Goal: Information Seeking & Learning: Learn about a topic

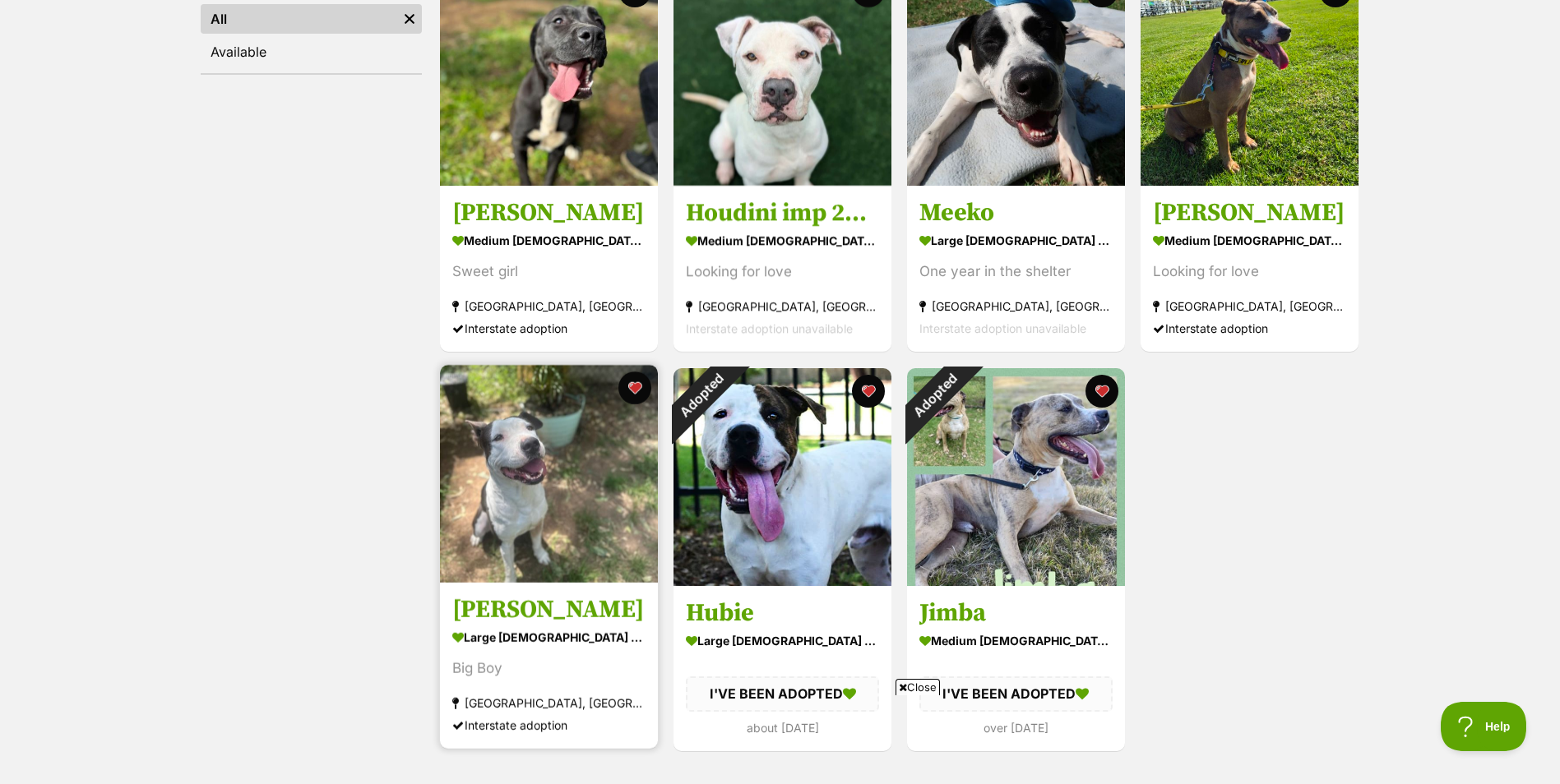
scroll to position [493, 0]
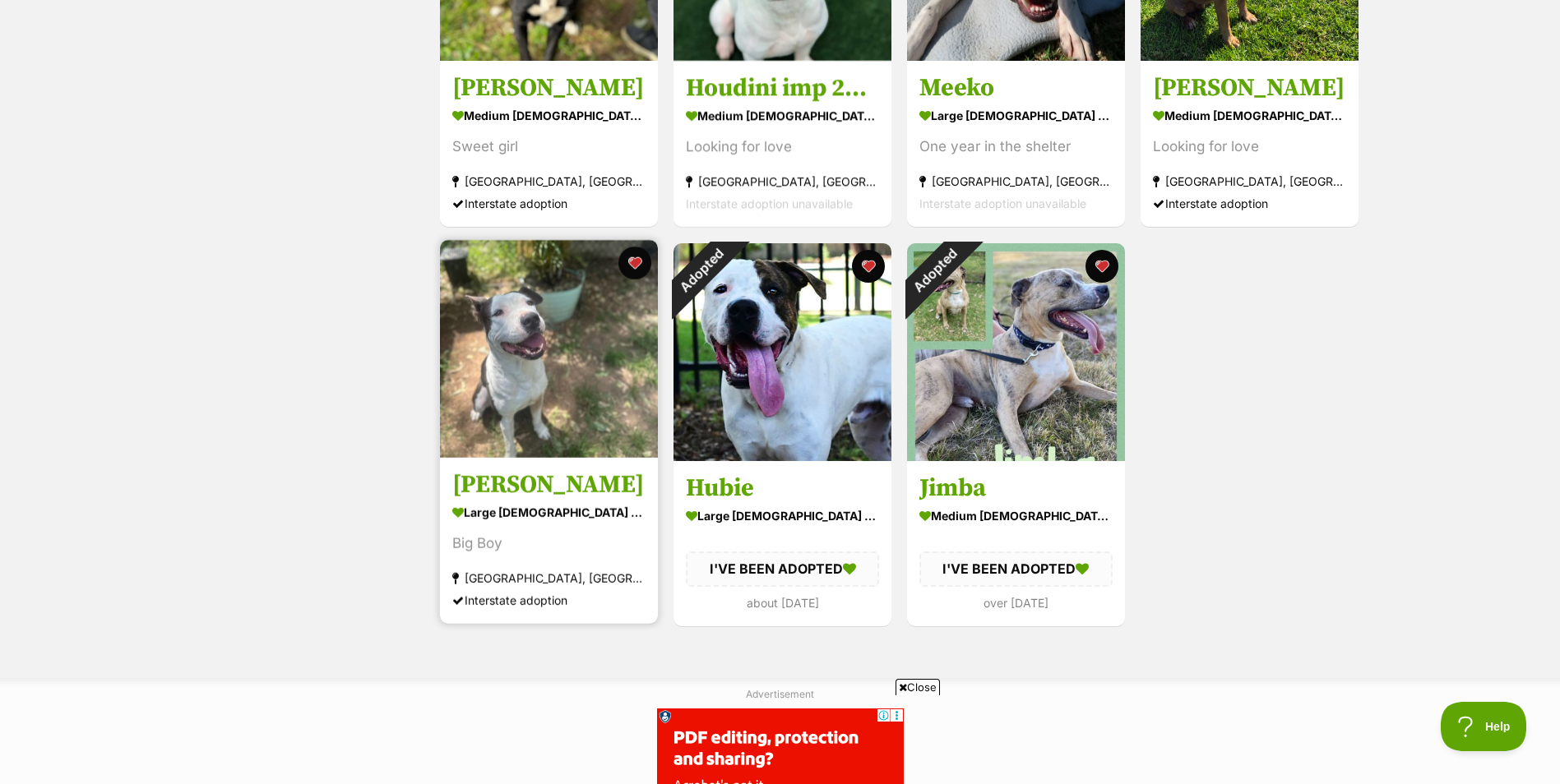
click at [491, 486] on h3 "Ken" at bounding box center [549, 485] width 193 height 31
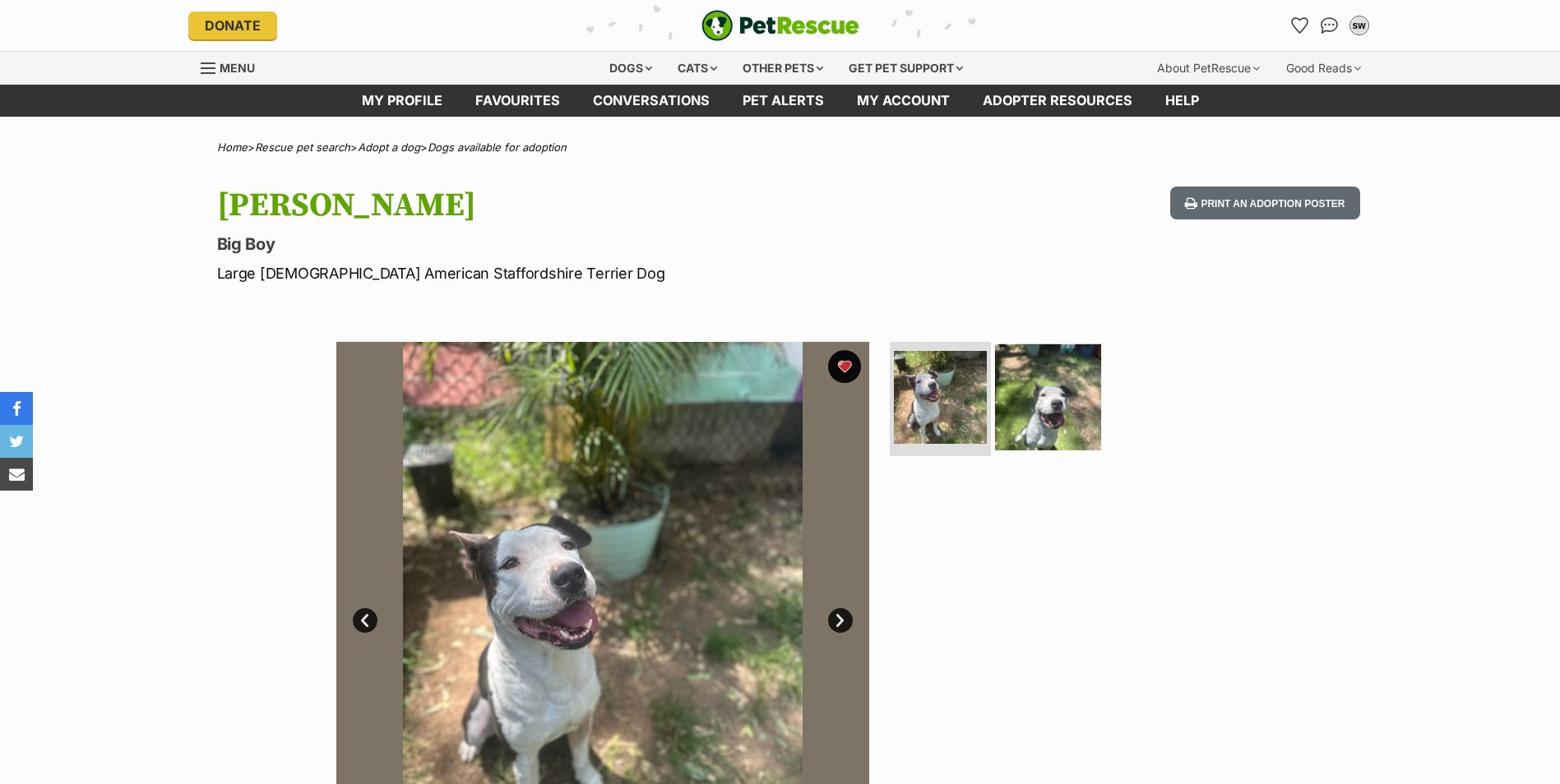
click at [1041, 407] on img at bounding box center [1048, 396] width 106 height 106
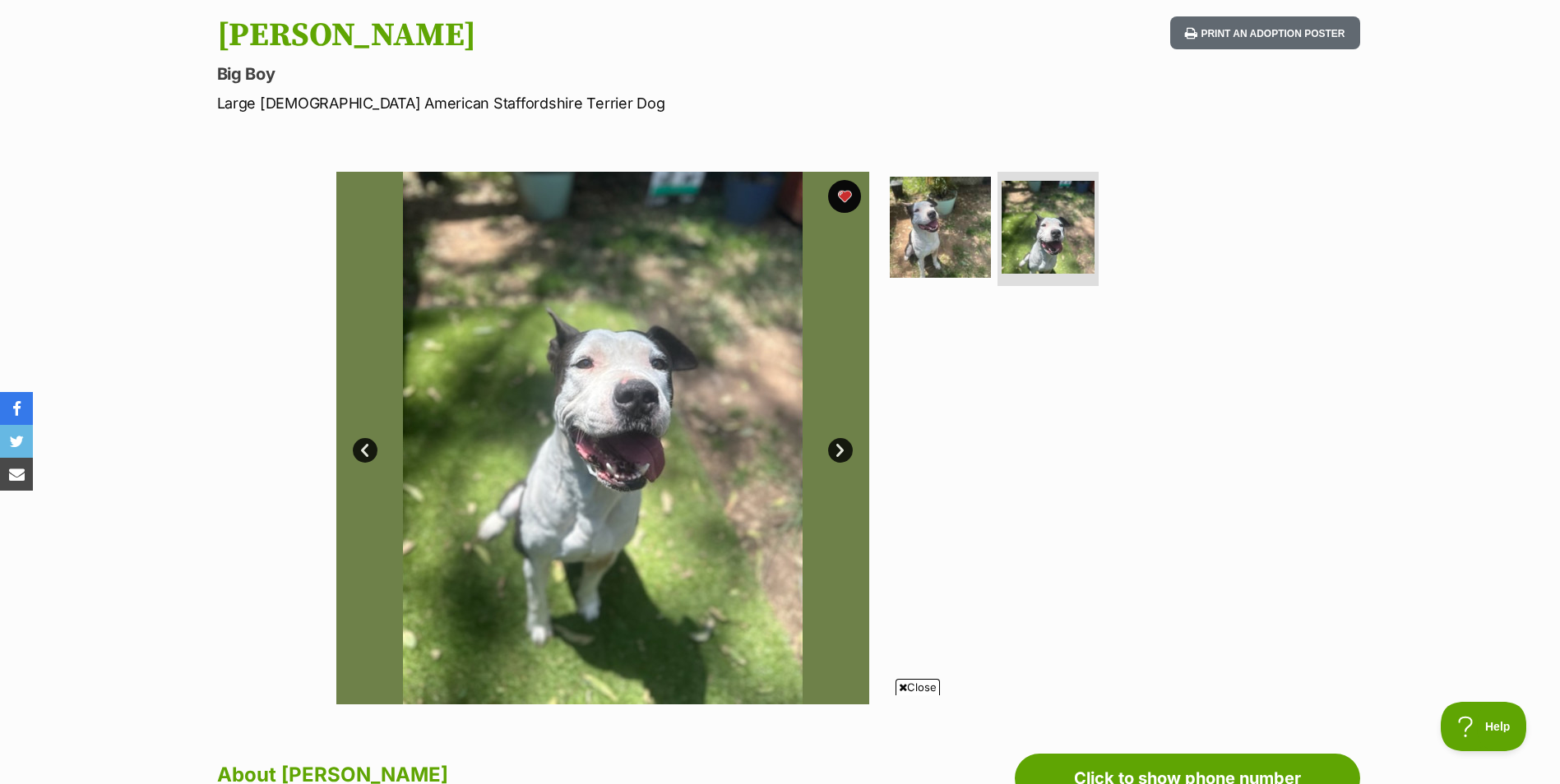
scroll to position [165, 0]
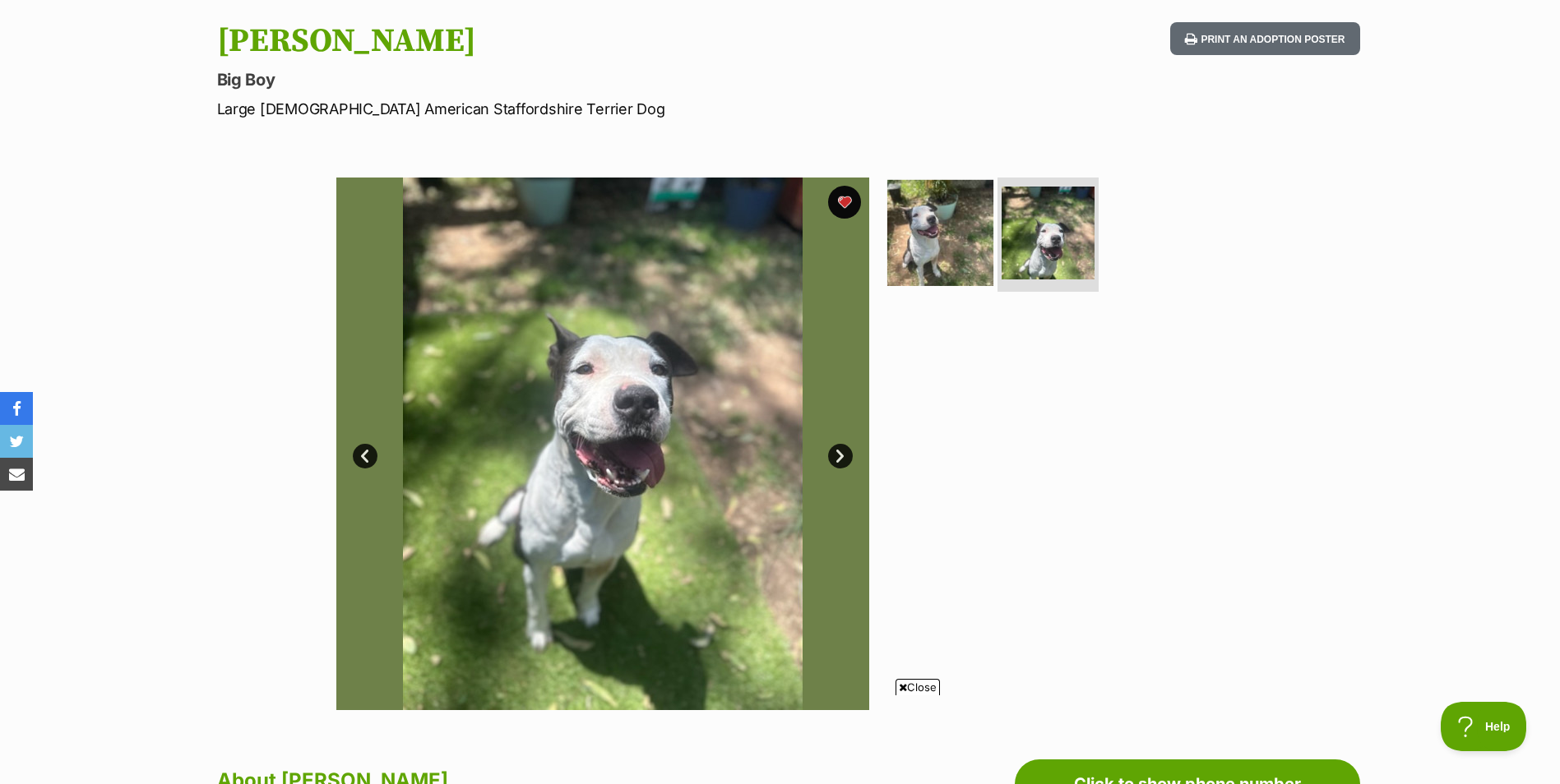
click at [972, 242] on img at bounding box center [940, 232] width 106 height 106
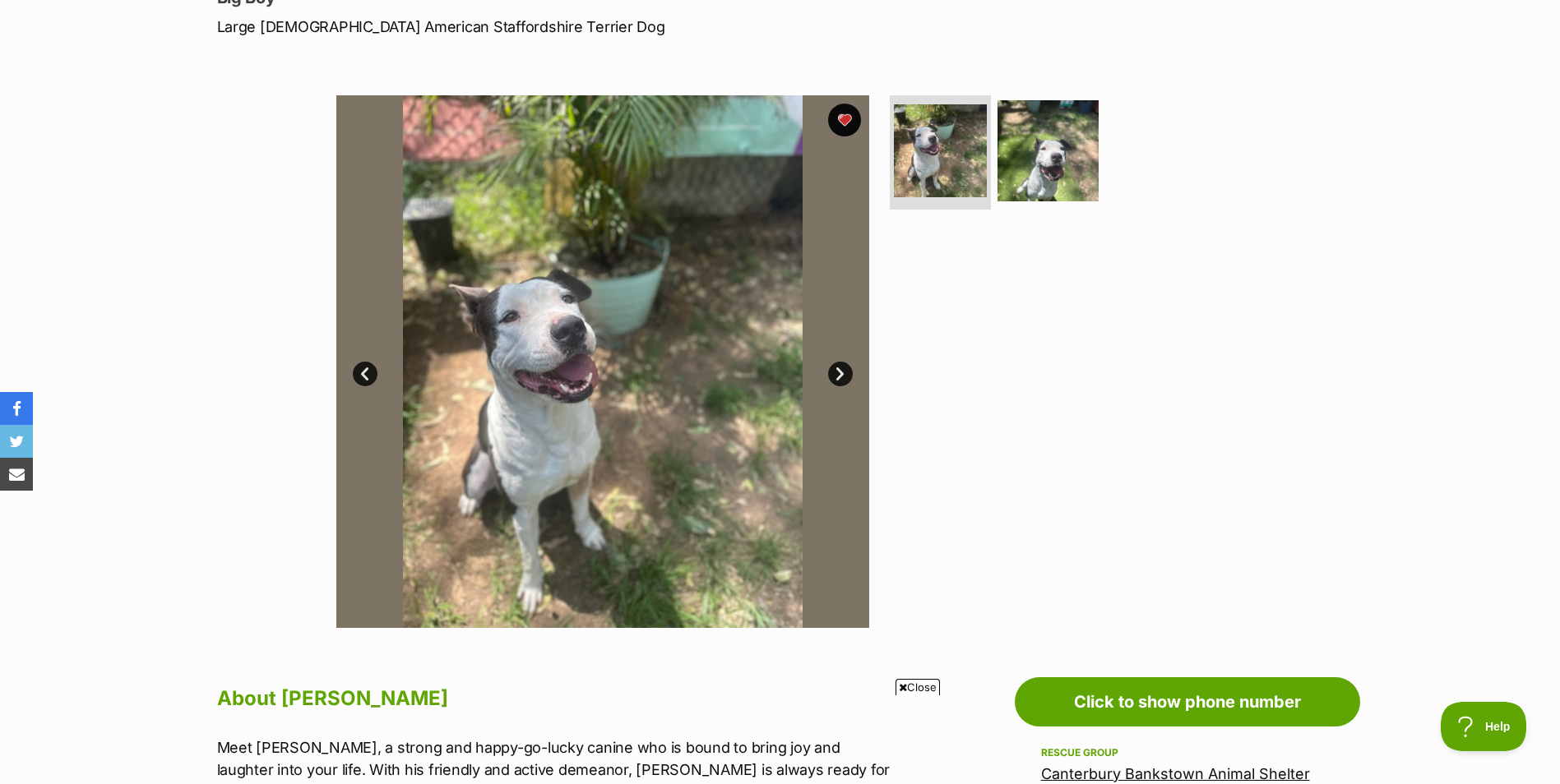
scroll to position [0, 0]
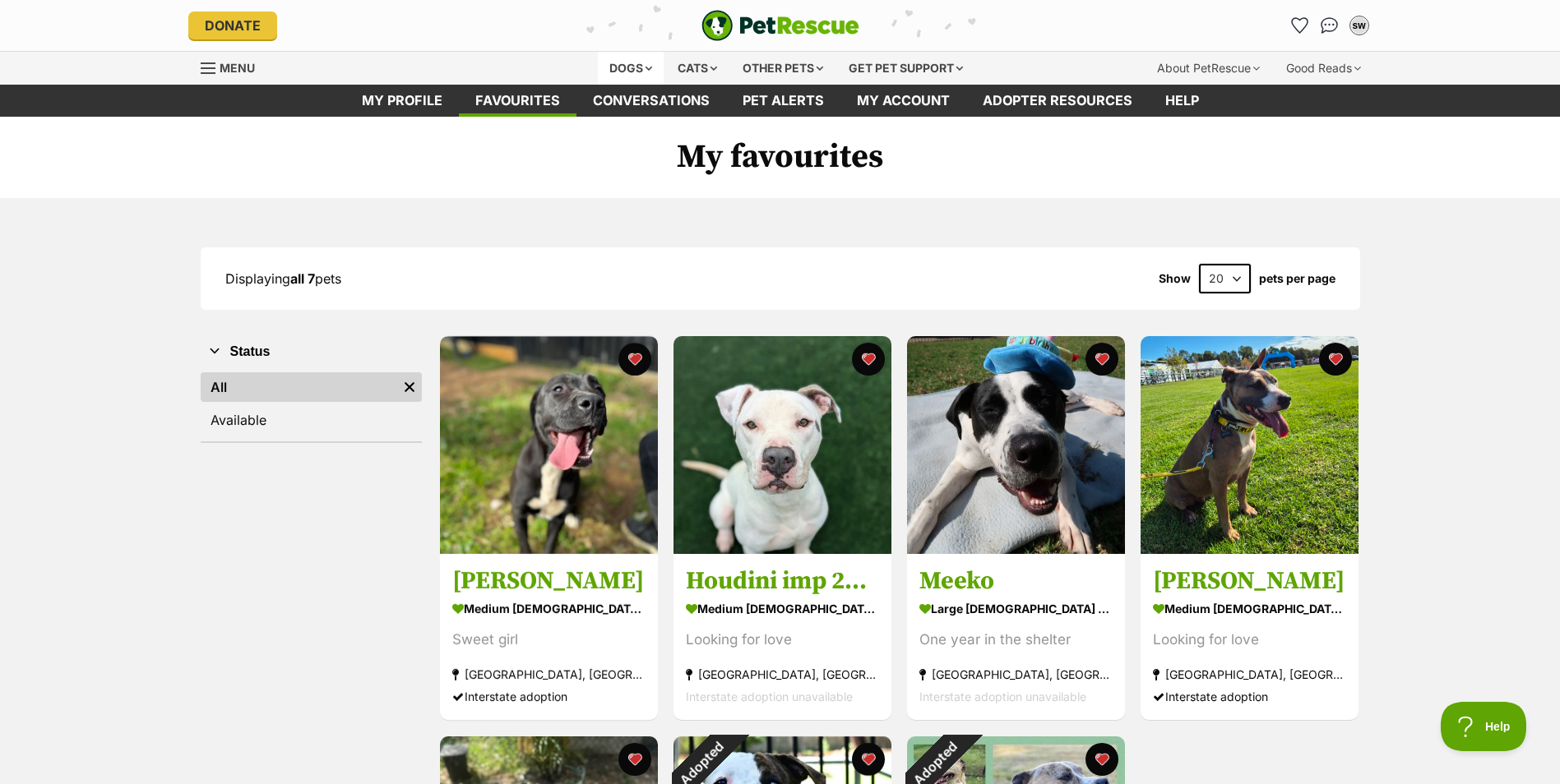
click at [655, 60] on div "Dogs" at bounding box center [630, 68] width 65 height 33
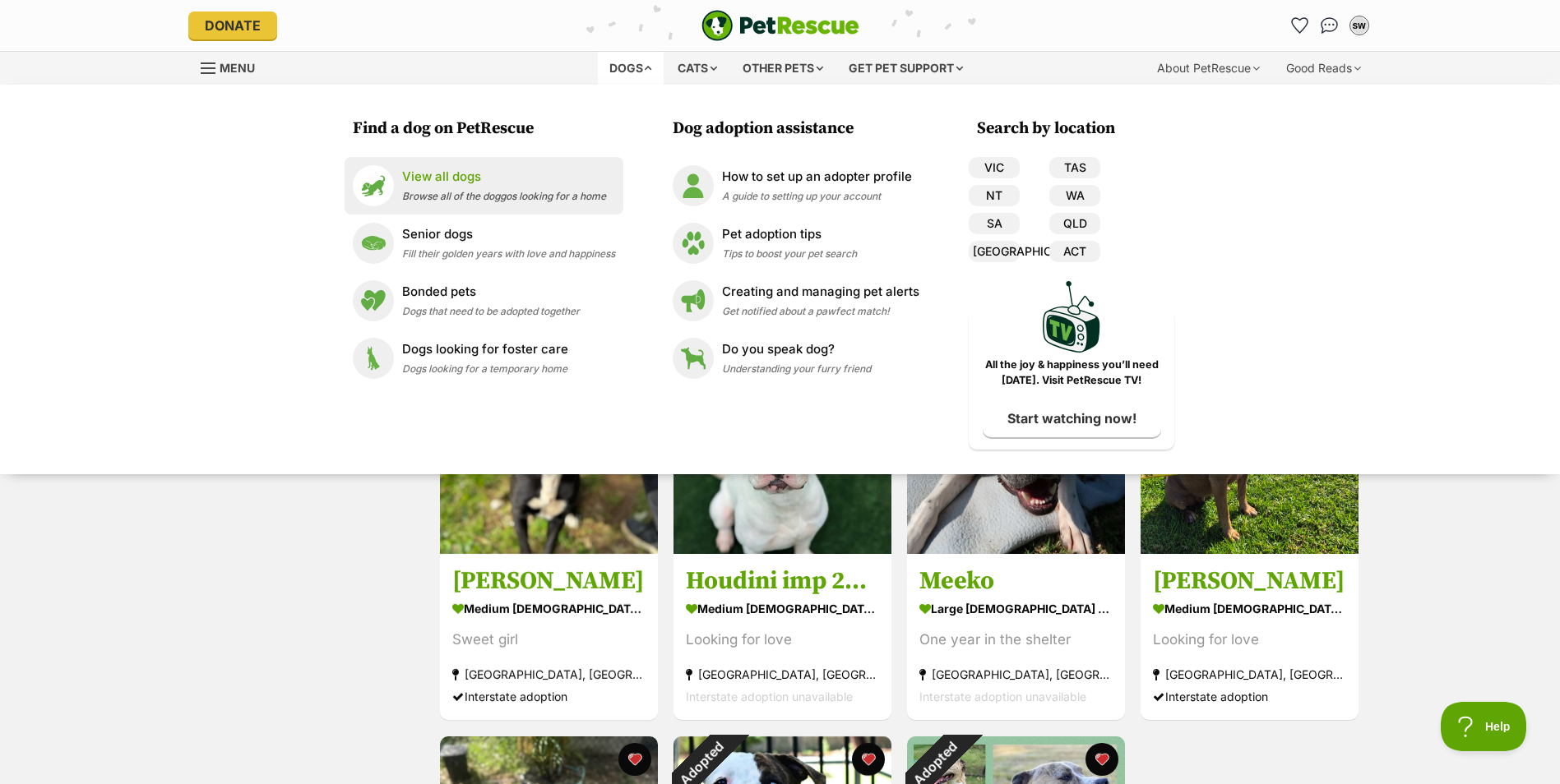
click at [424, 180] on p "View all dogs" at bounding box center [503, 176] width 204 height 19
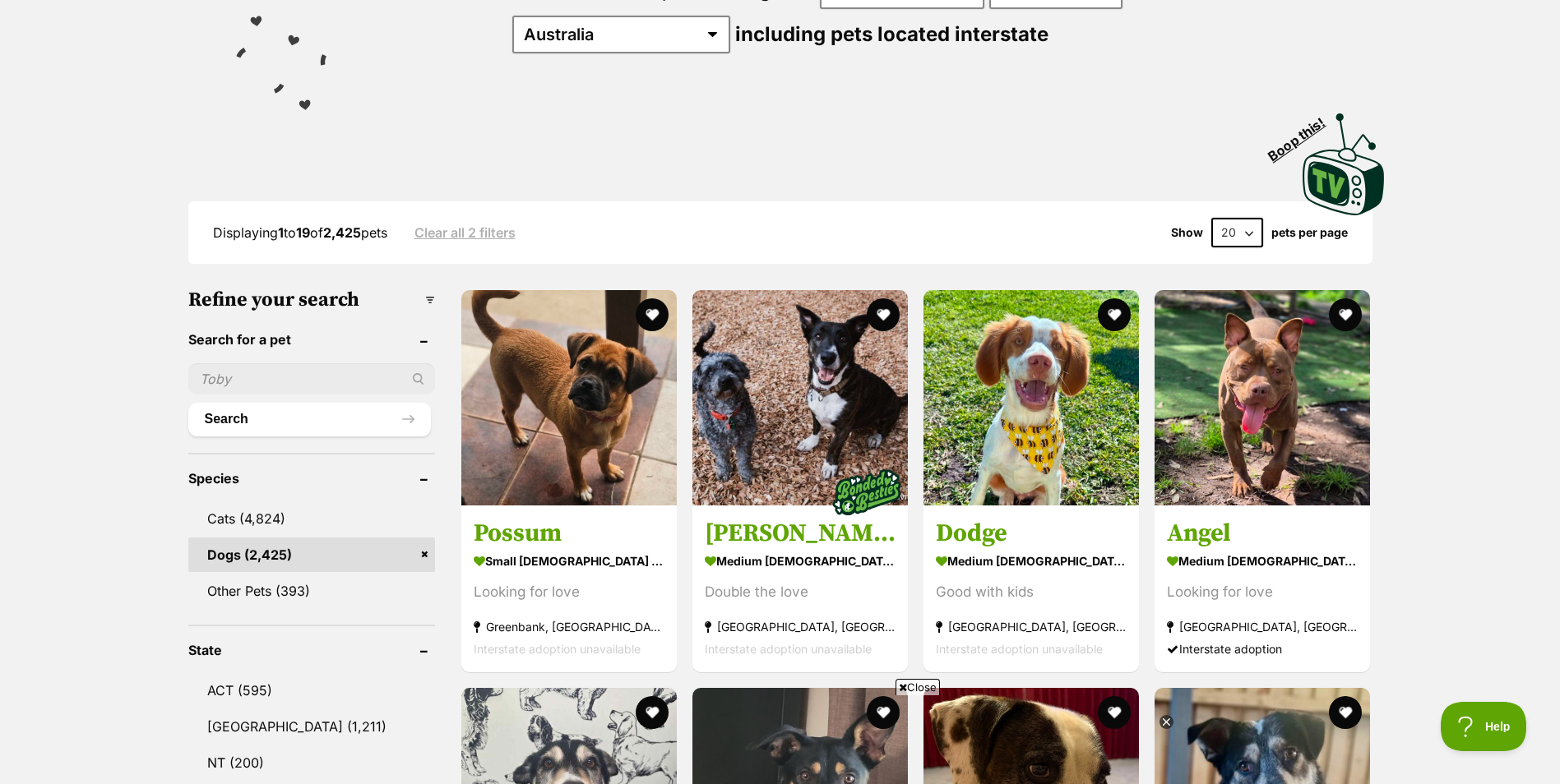
click at [1246, 223] on select "20 40 60" at bounding box center [1237, 232] width 52 height 29
select select "60"
click at [1212, 217] on select "20 40 60" at bounding box center [1237, 232] width 52 height 29
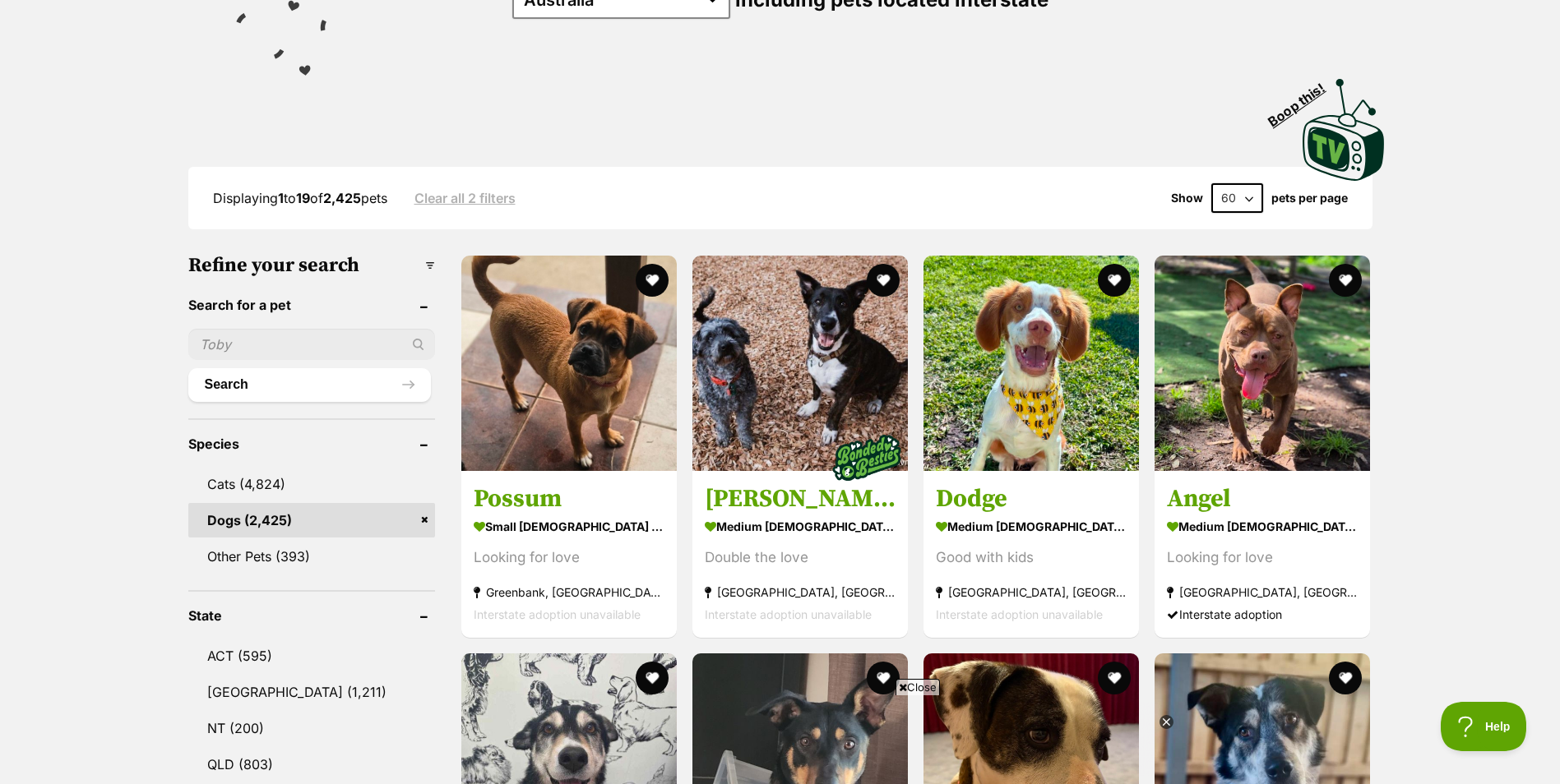
scroll to position [327, 0]
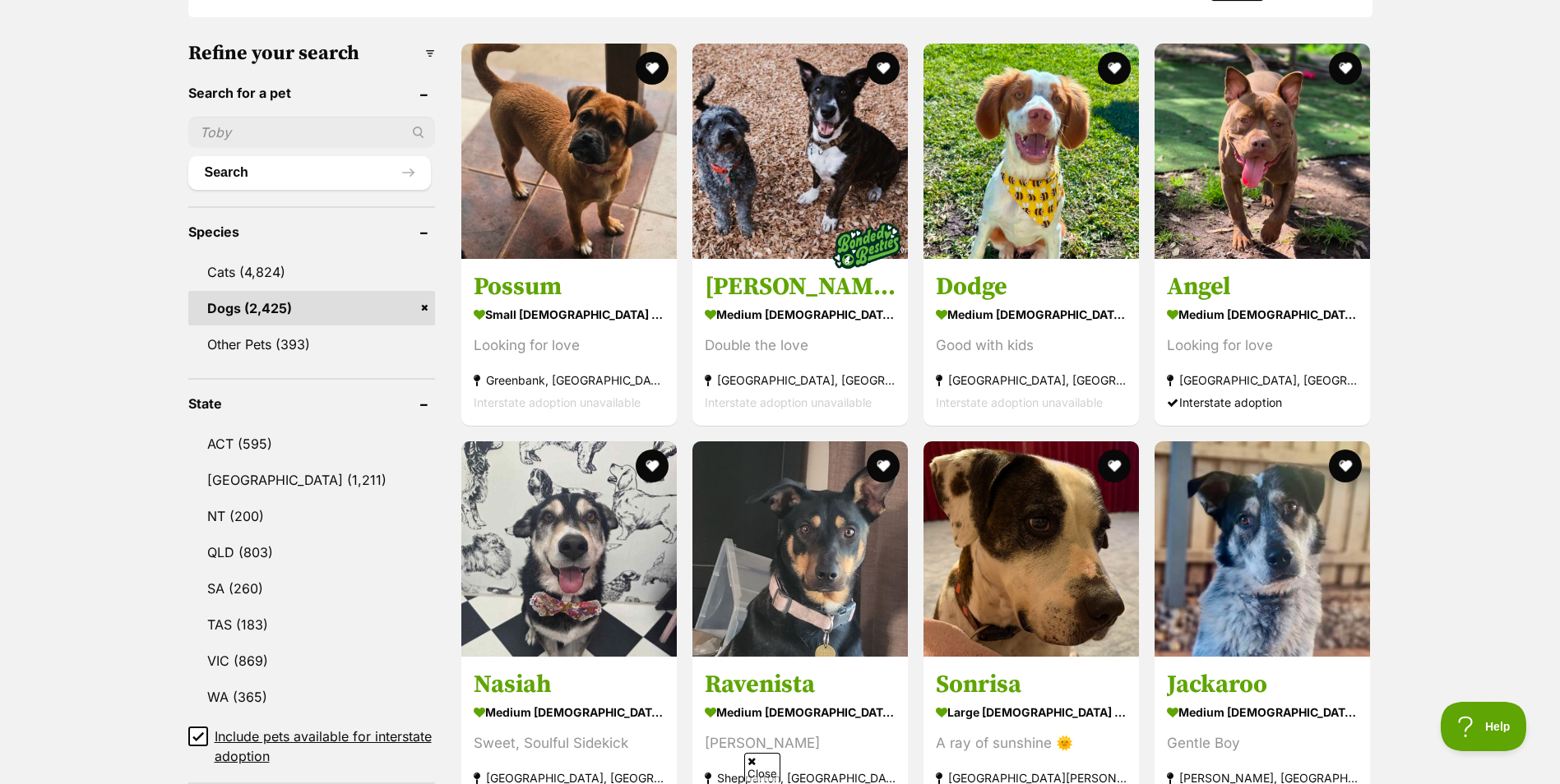
click at [281, 483] on link "NSW (1,211)" at bounding box center [311, 480] width 247 height 34
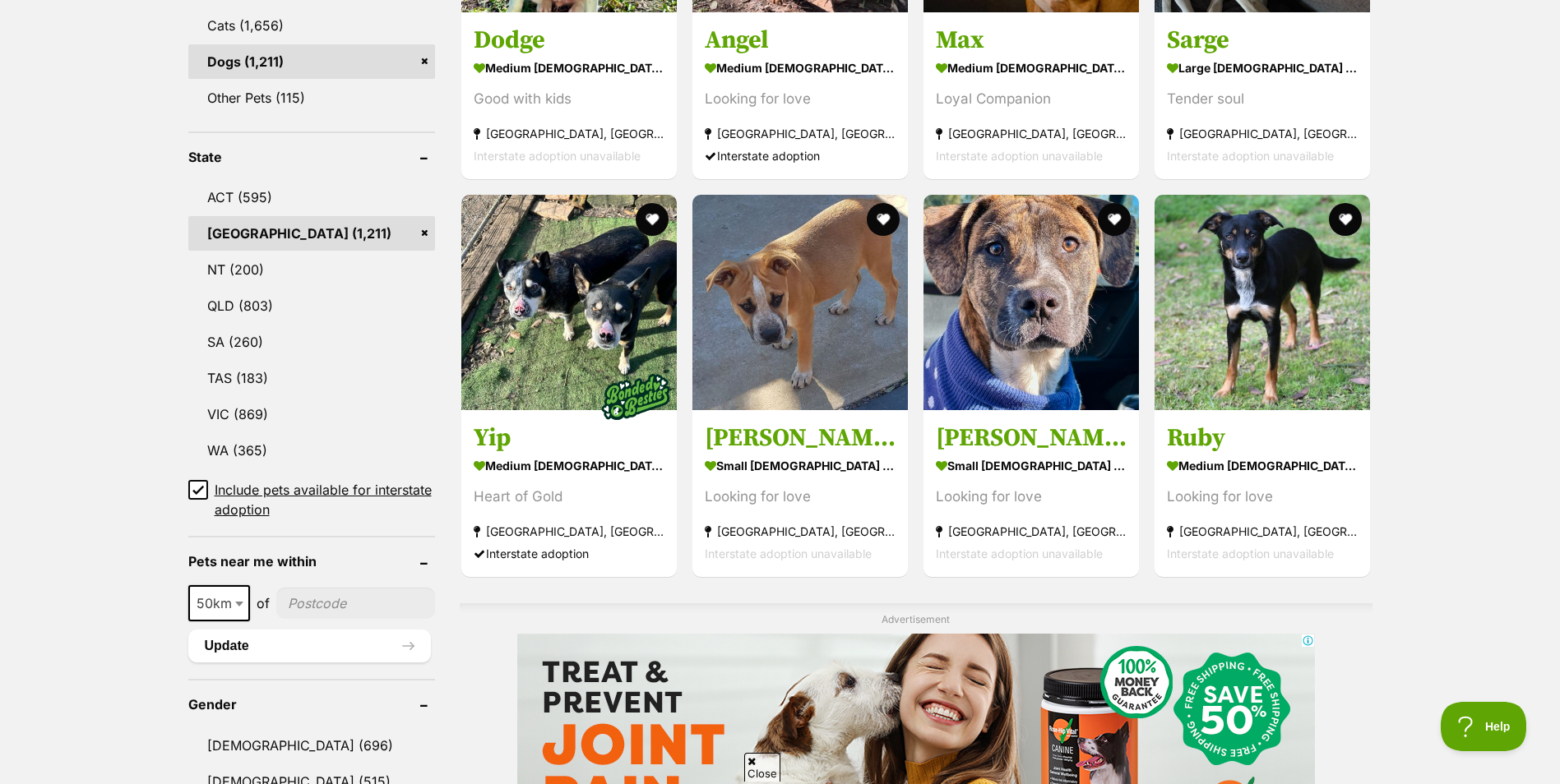
click at [236, 602] on b at bounding box center [239, 604] width 8 height 5
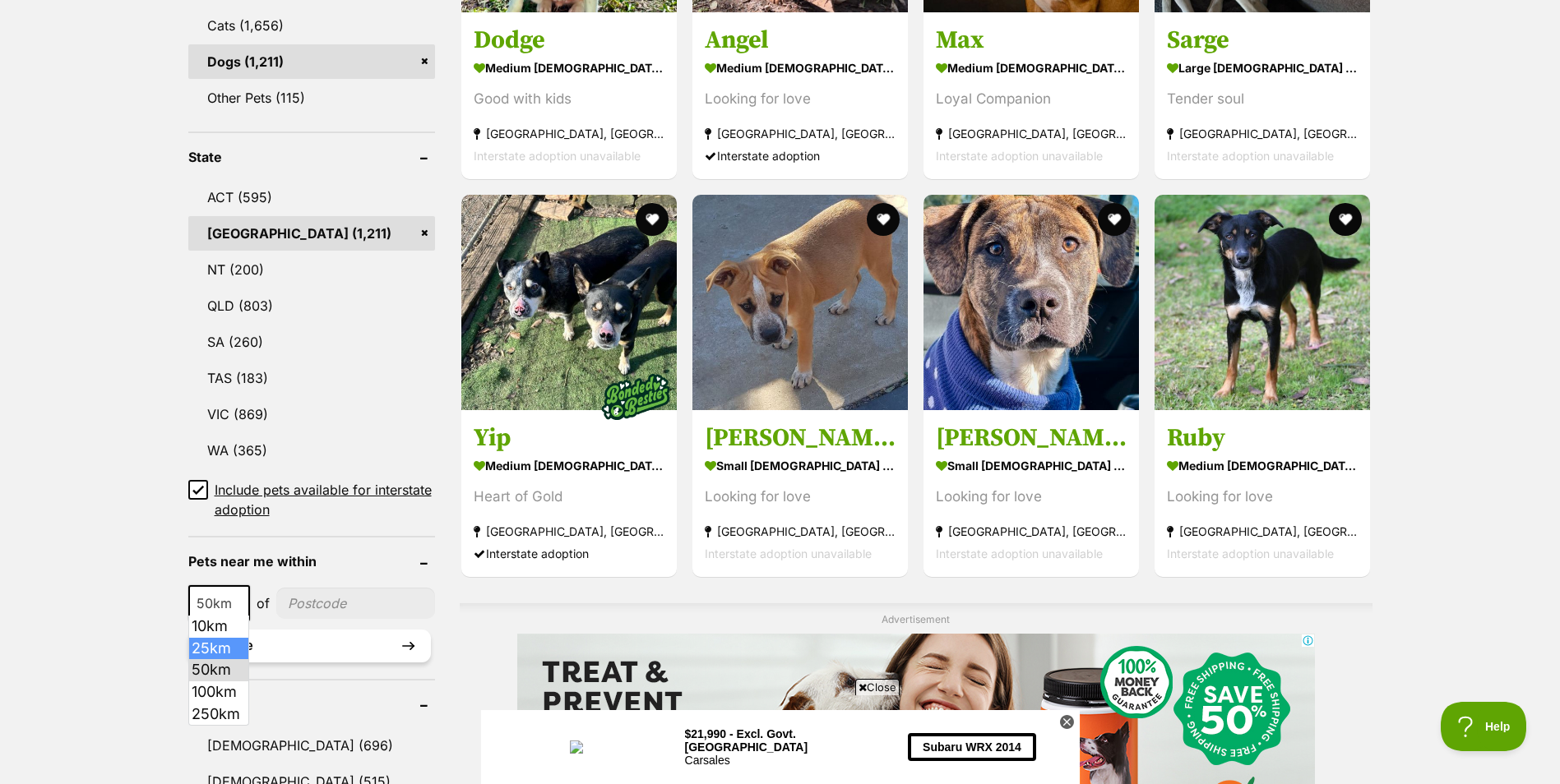
select select "25"
click at [327, 601] on input"] "postcode" at bounding box center [355, 604] width 159 height 31
type input"] "2560"
click at [339, 632] on button "Update" at bounding box center [309, 647] width 243 height 33
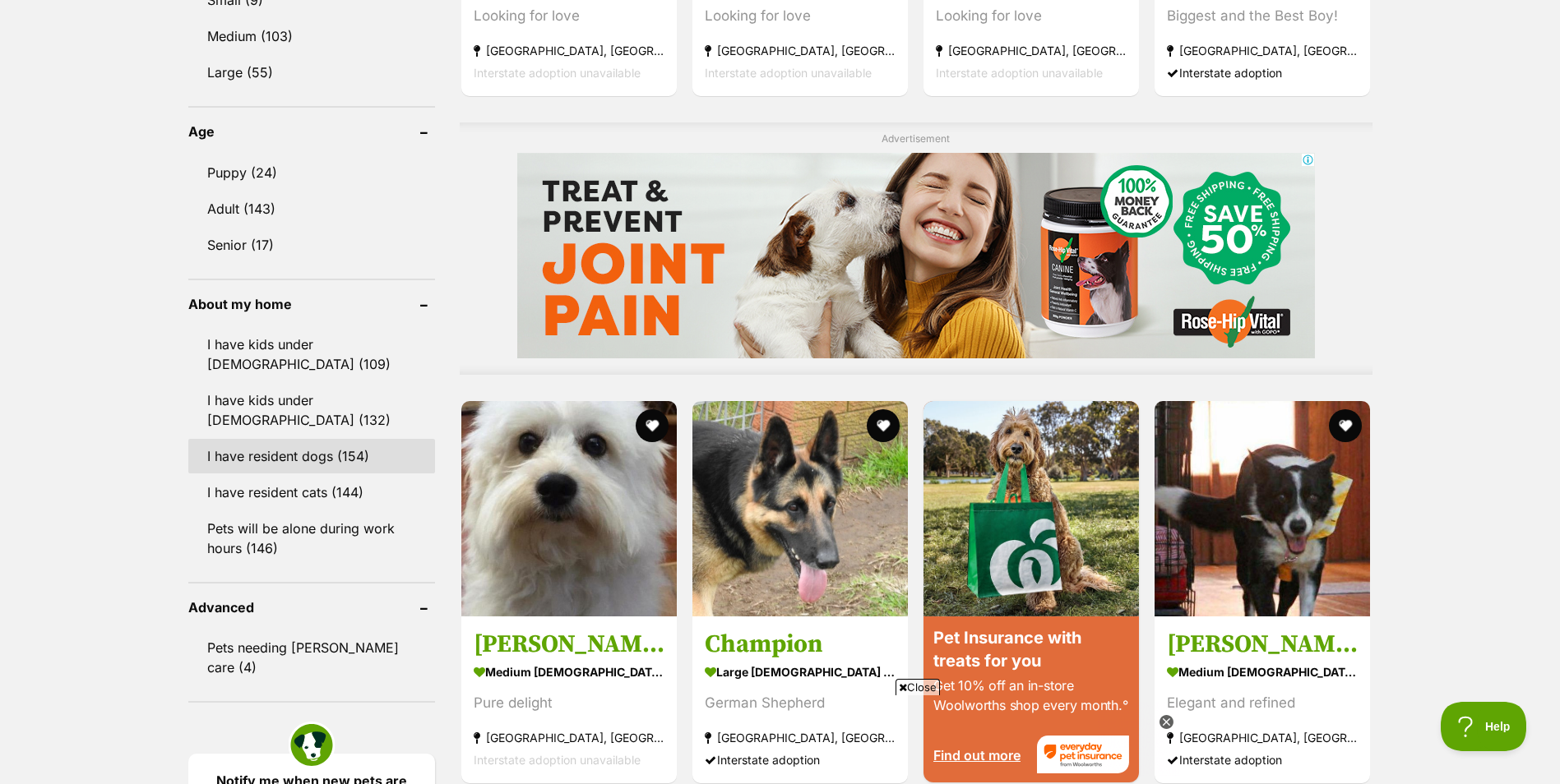
scroll to position [1151, 0]
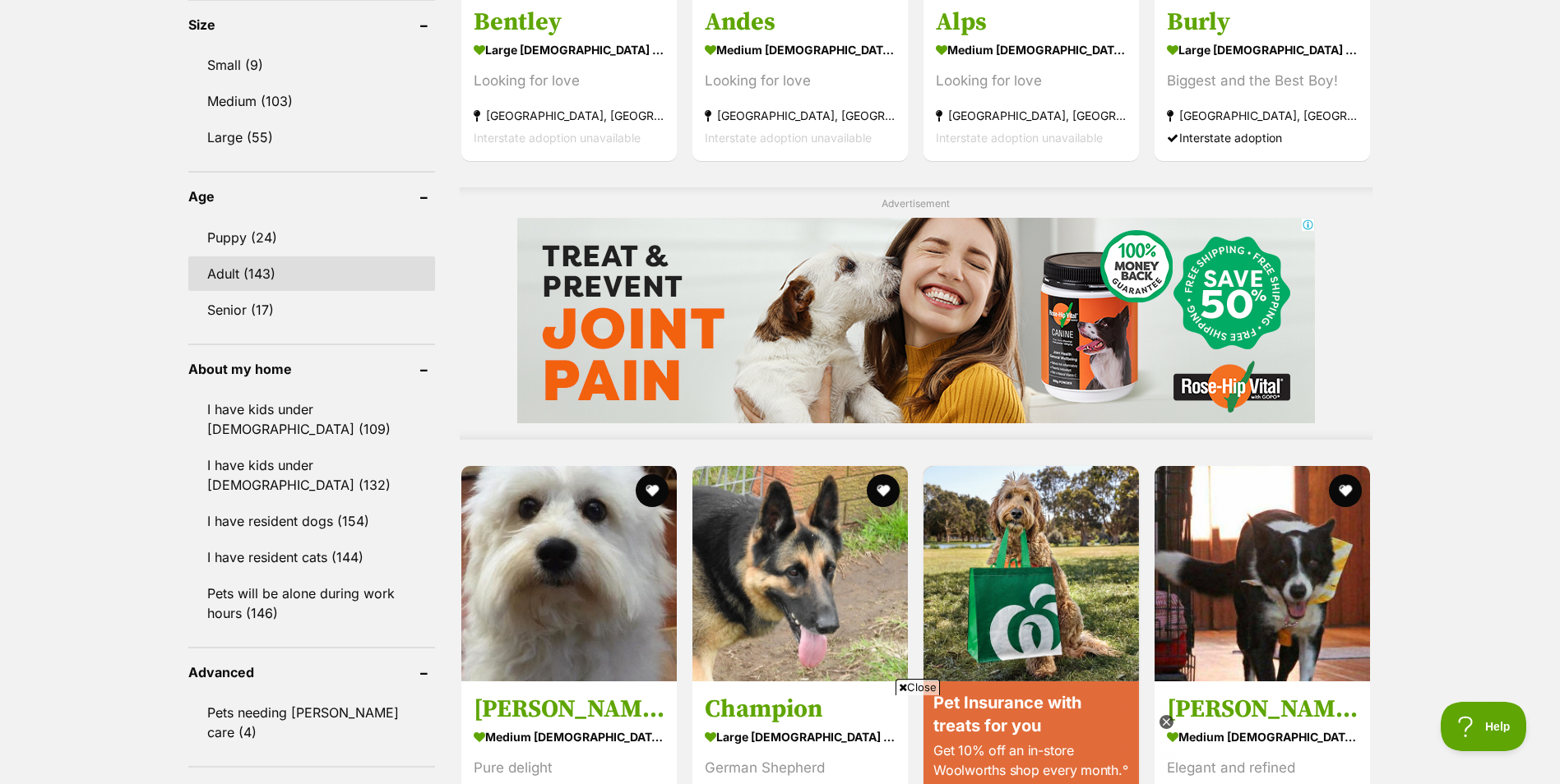
click at [258, 270] on link "Adult (143)" at bounding box center [311, 273] width 247 height 34
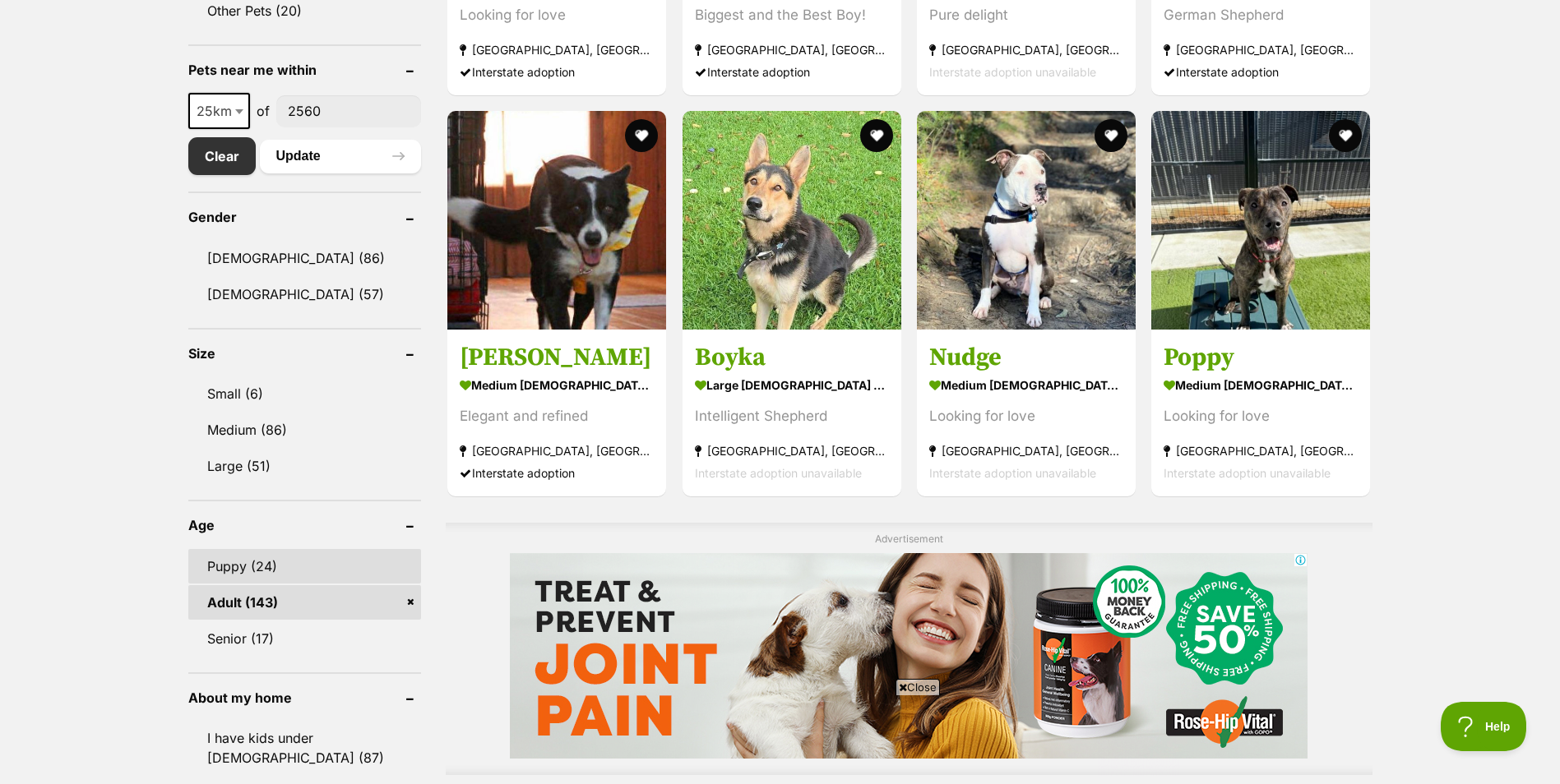
click at [265, 561] on link "Puppy (24)" at bounding box center [304, 566] width 233 height 34
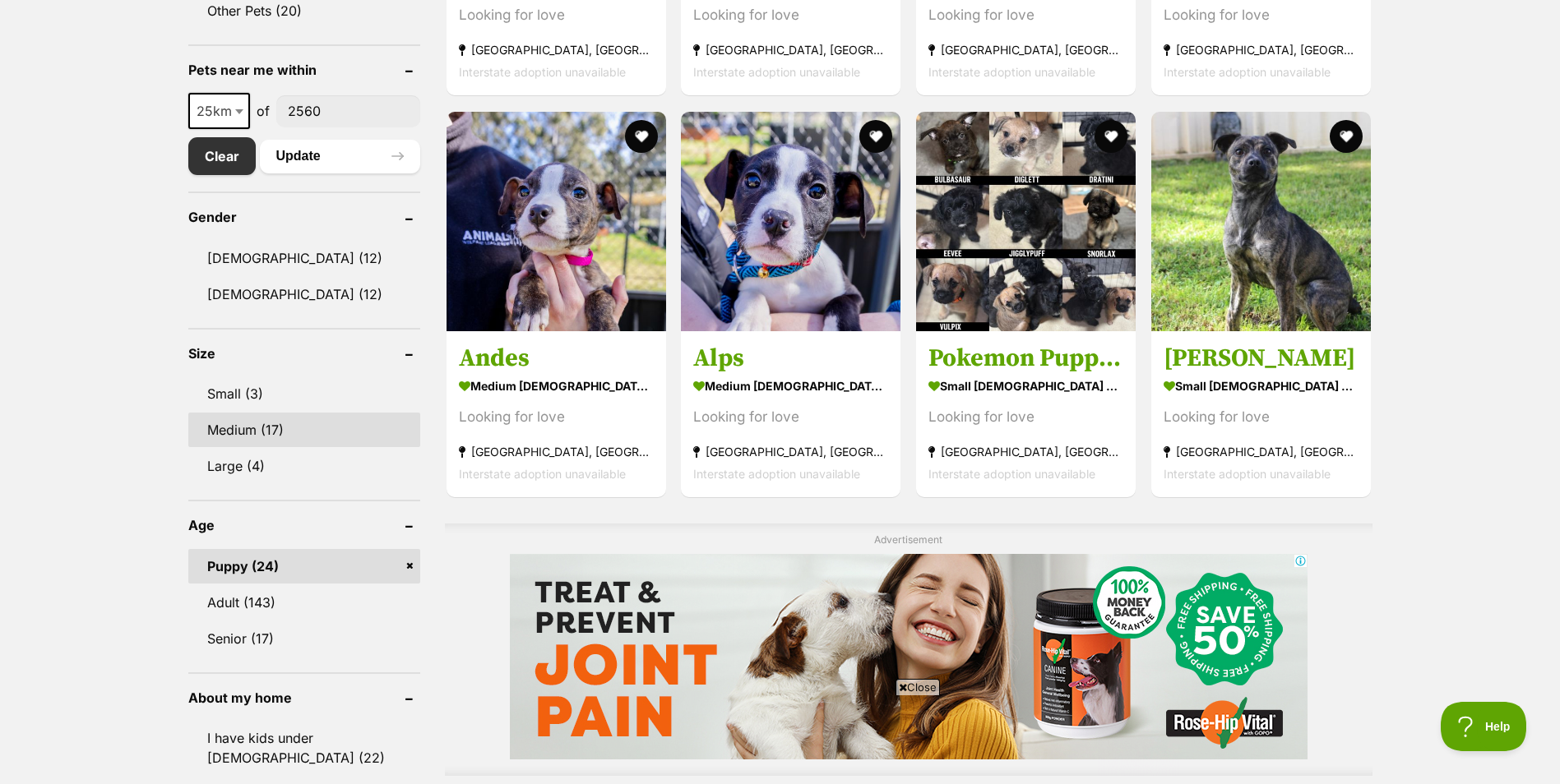
click at [275, 437] on link "Medium (17)" at bounding box center [304, 429] width 232 height 34
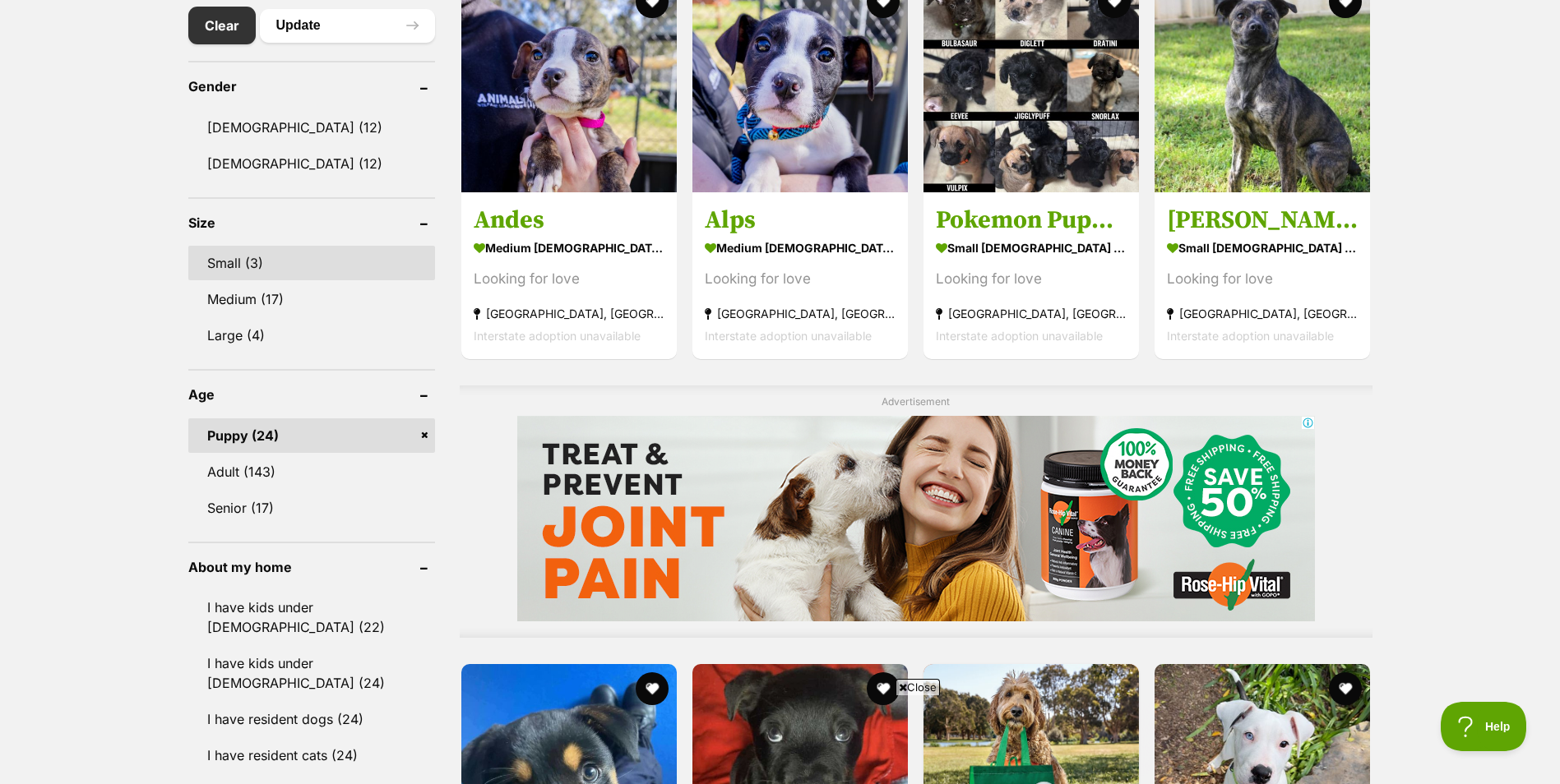
scroll to position [987, 0]
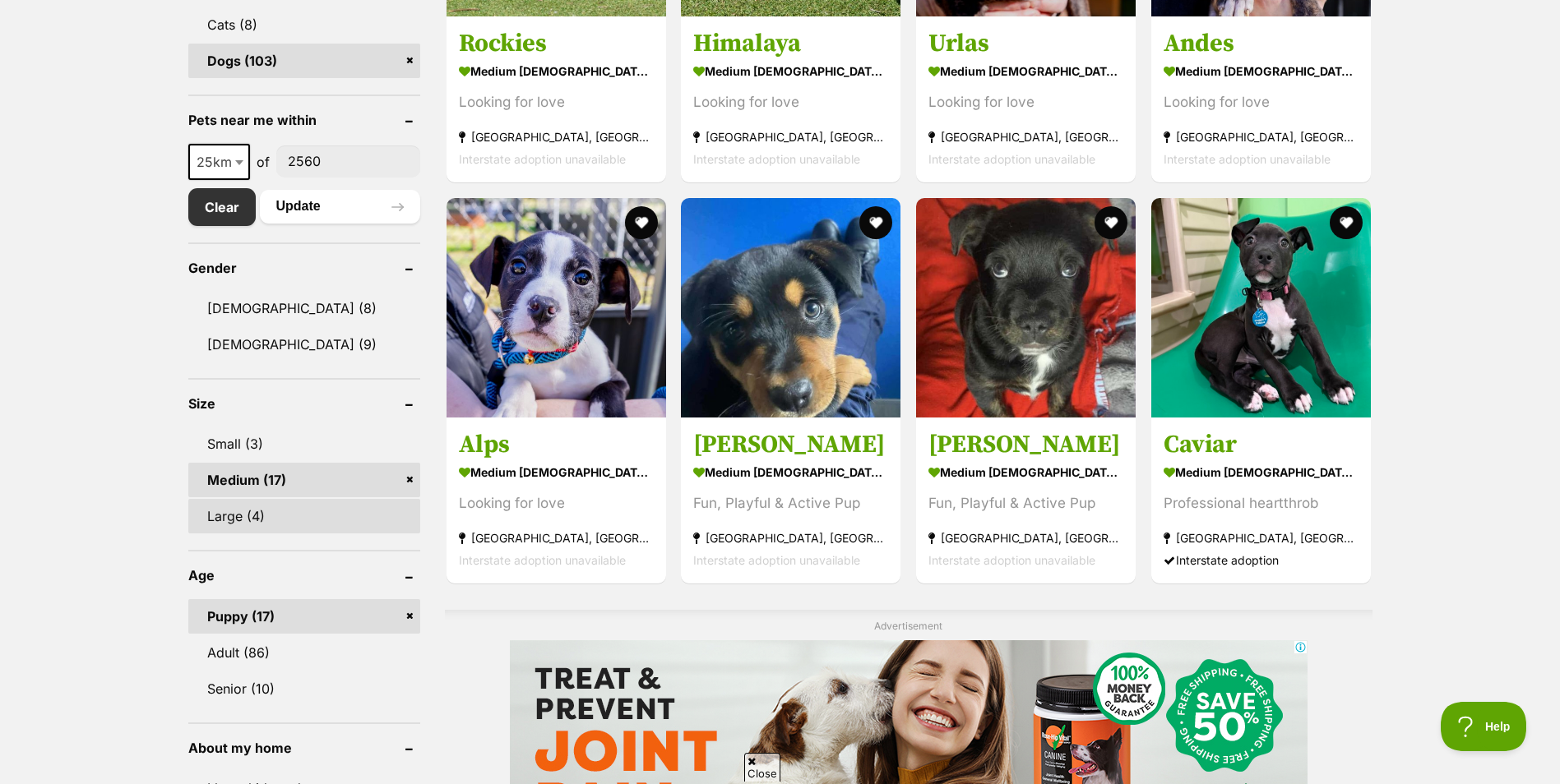
click at [252, 520] on link "Large (4)" at bounding box center [304, 516] width 232 height 34
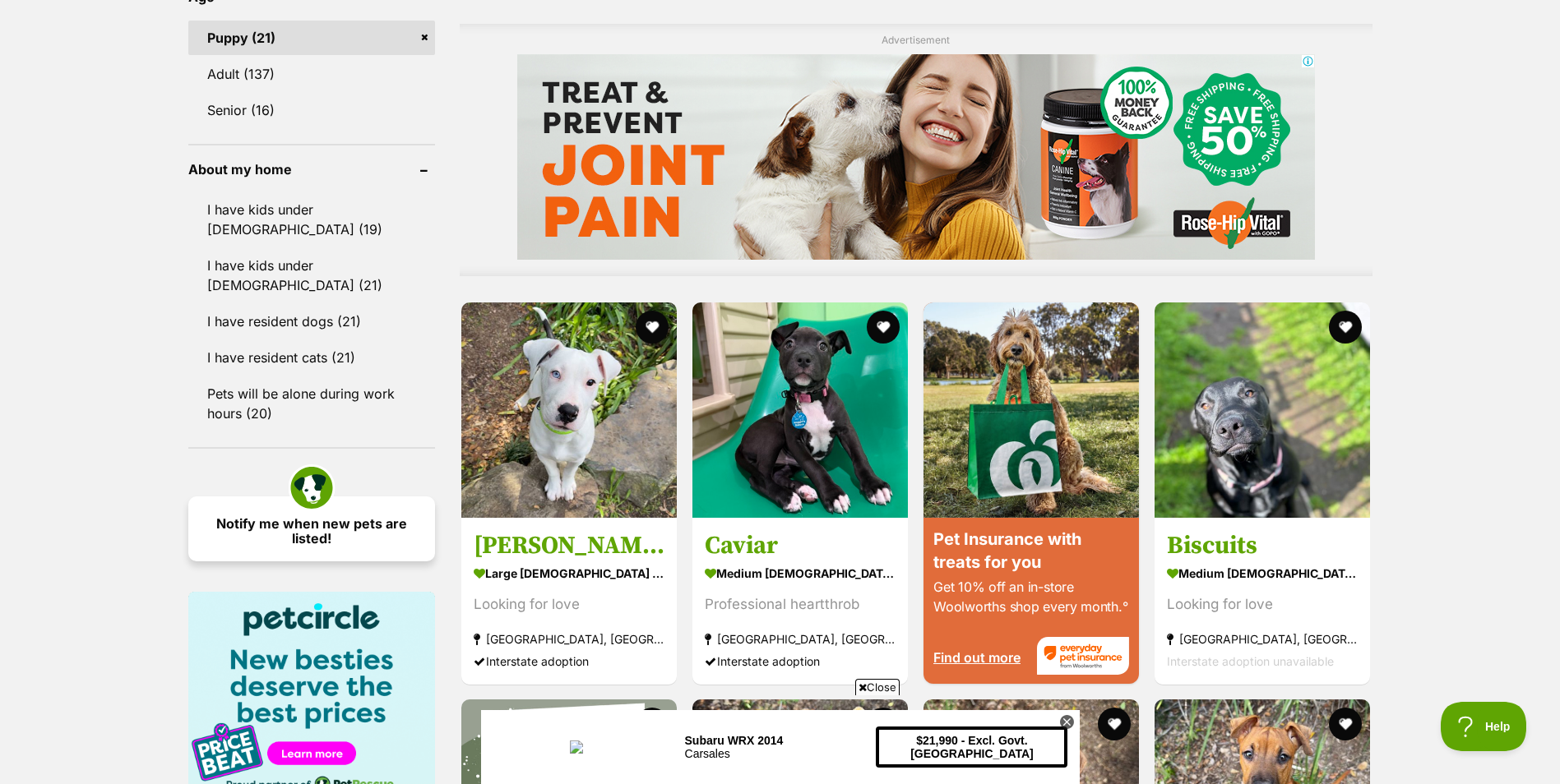
scroll to position [1315, 0]
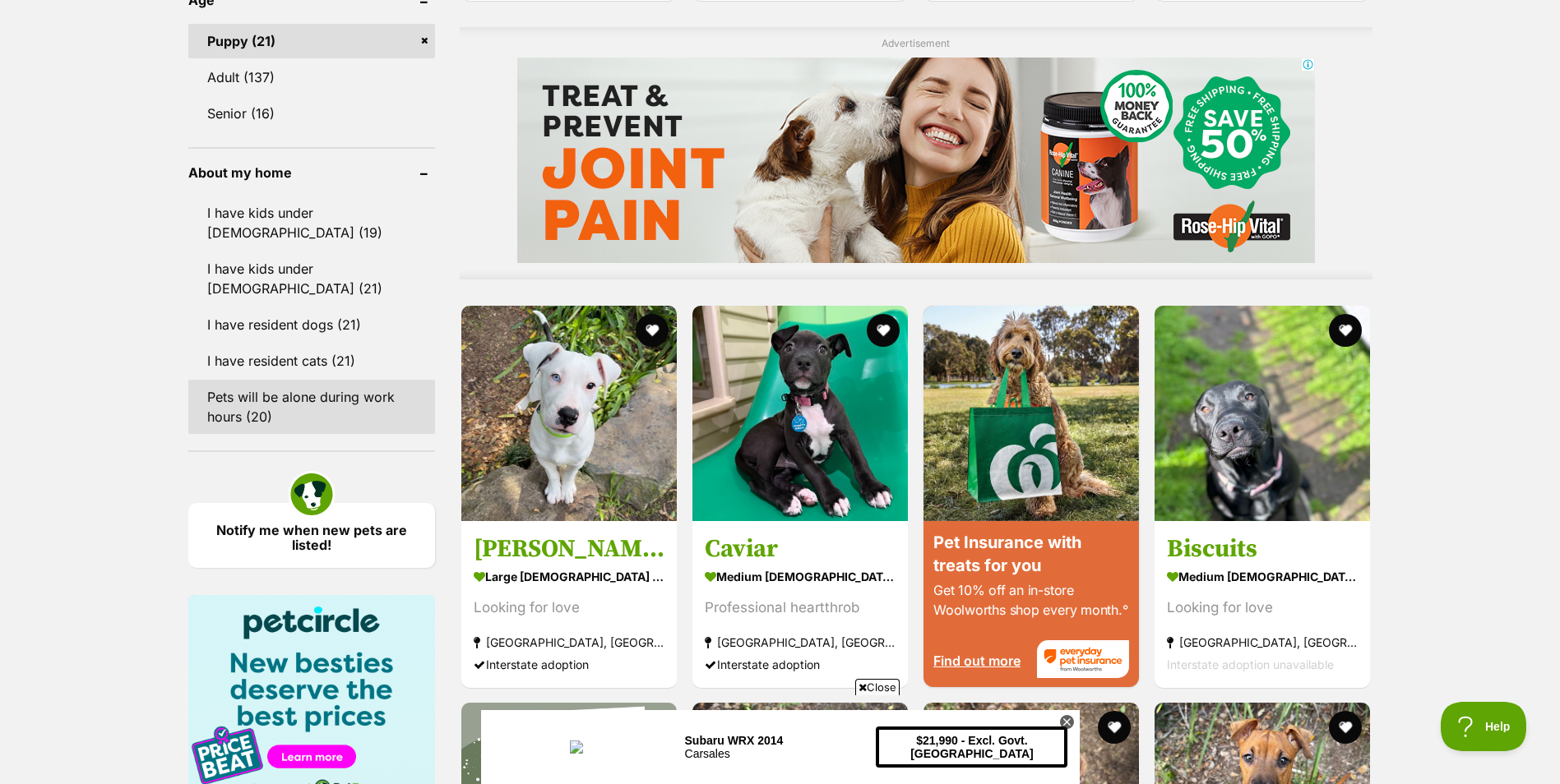
click at [277, 388] on link "Pets will be alone during work hours (20)" at bounding box center [311, 408] width 247 height 55
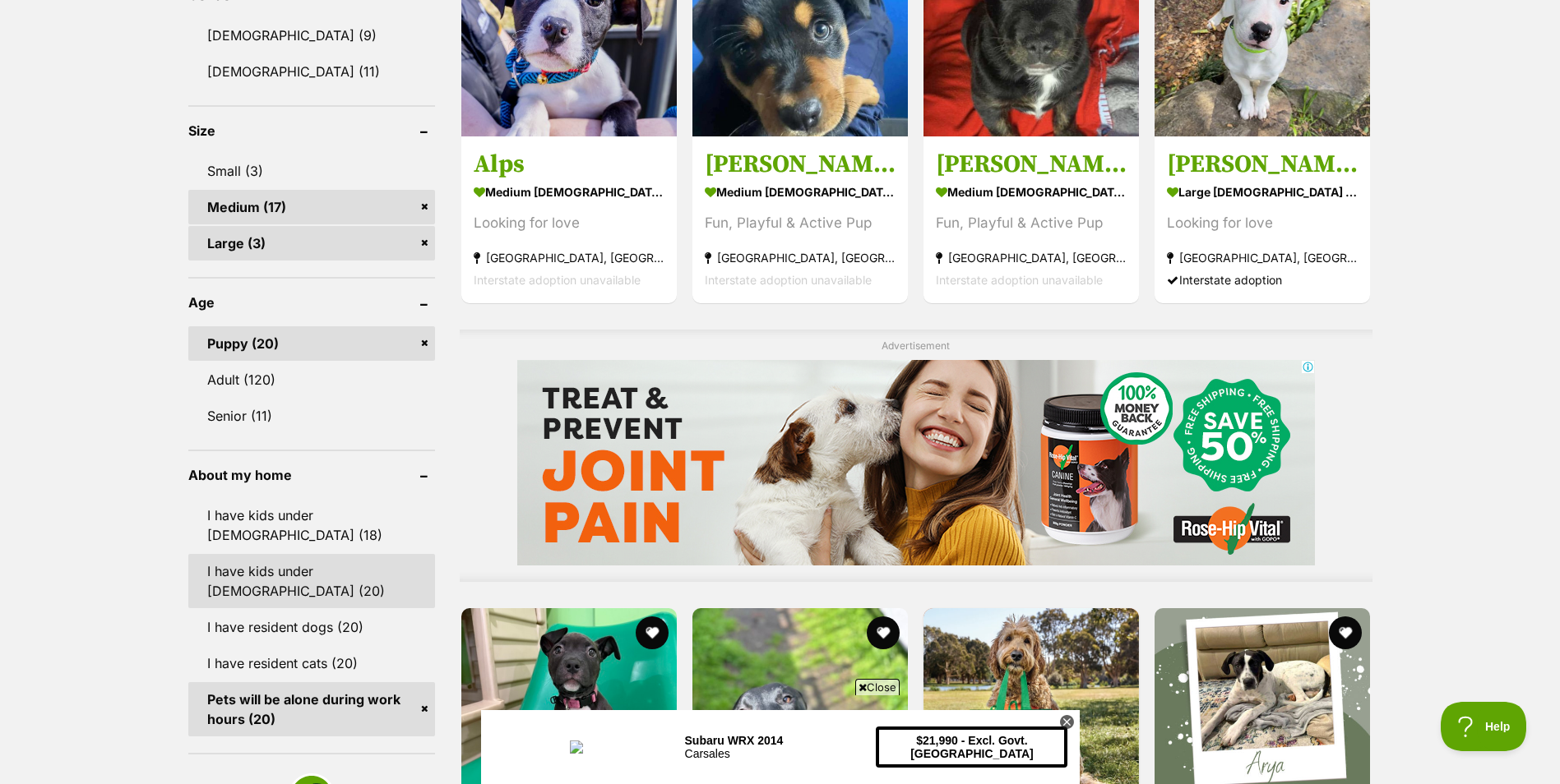
scroll to position [1069, 0]
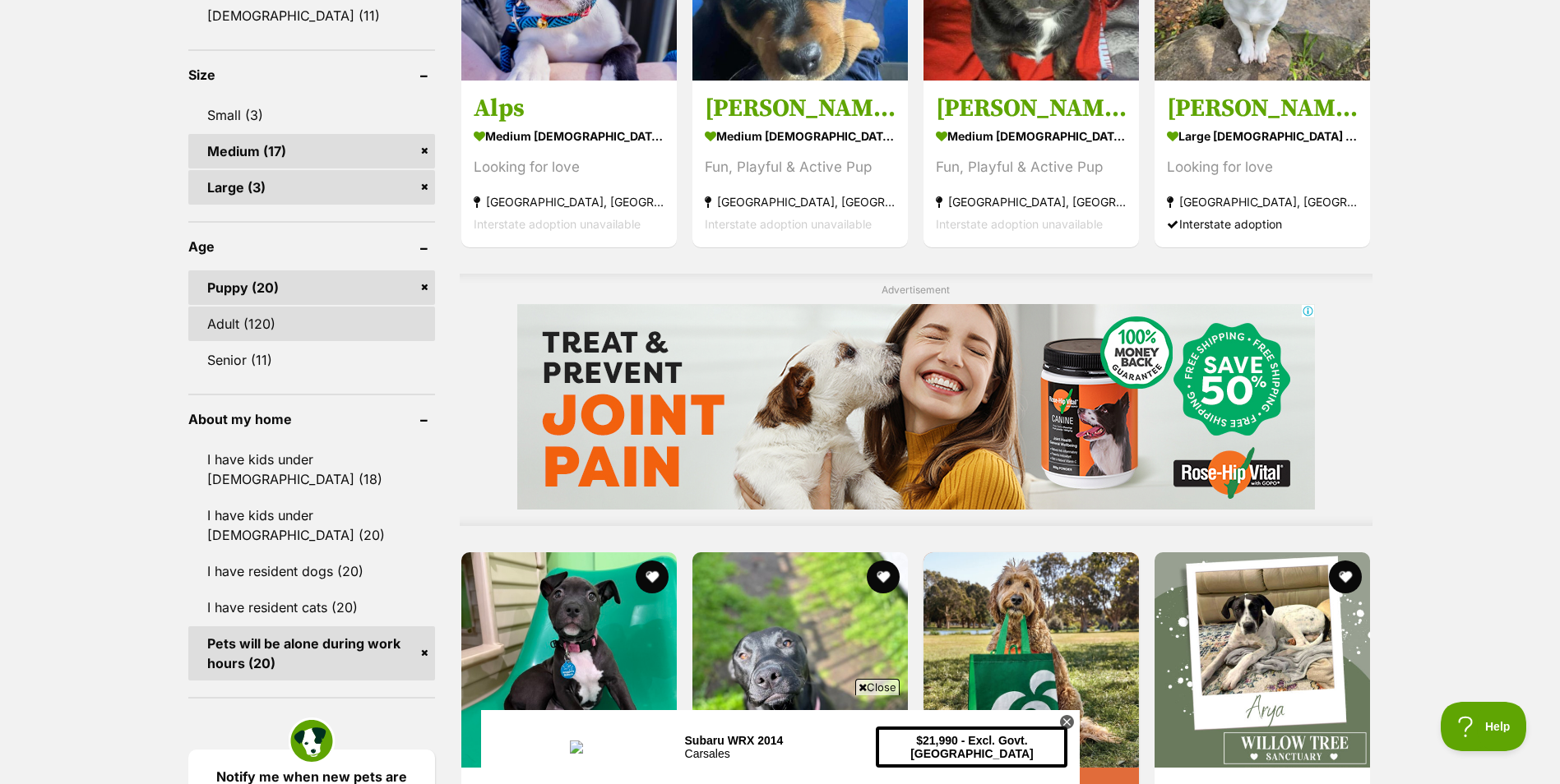
click at [256, 330] on link "Adult (120)" at bounding box center [311, 323] width 247 height 34
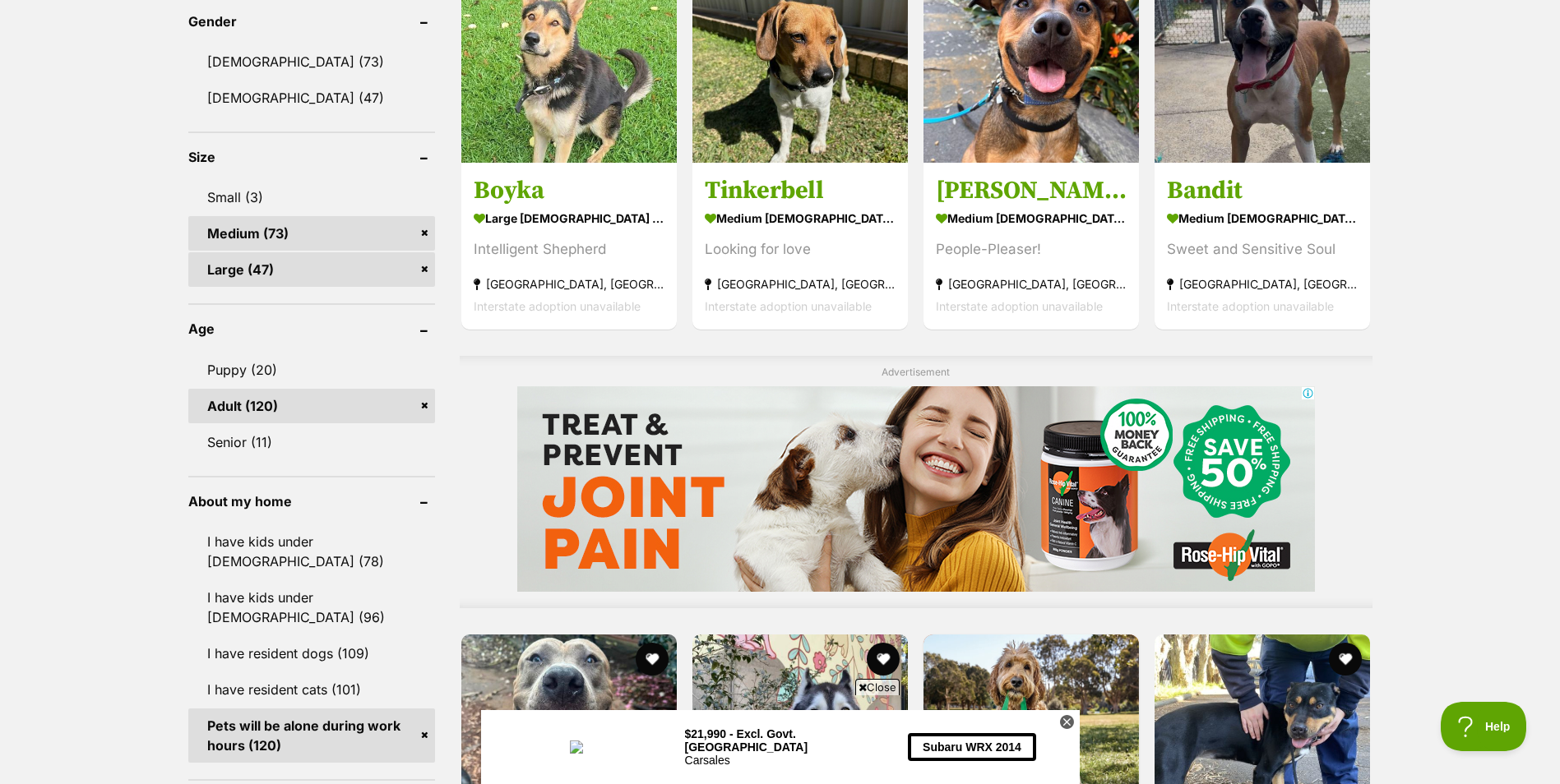
click at [424, 407] on link "Adult (120)" at bounding box center [311, 406] width 247 height 34
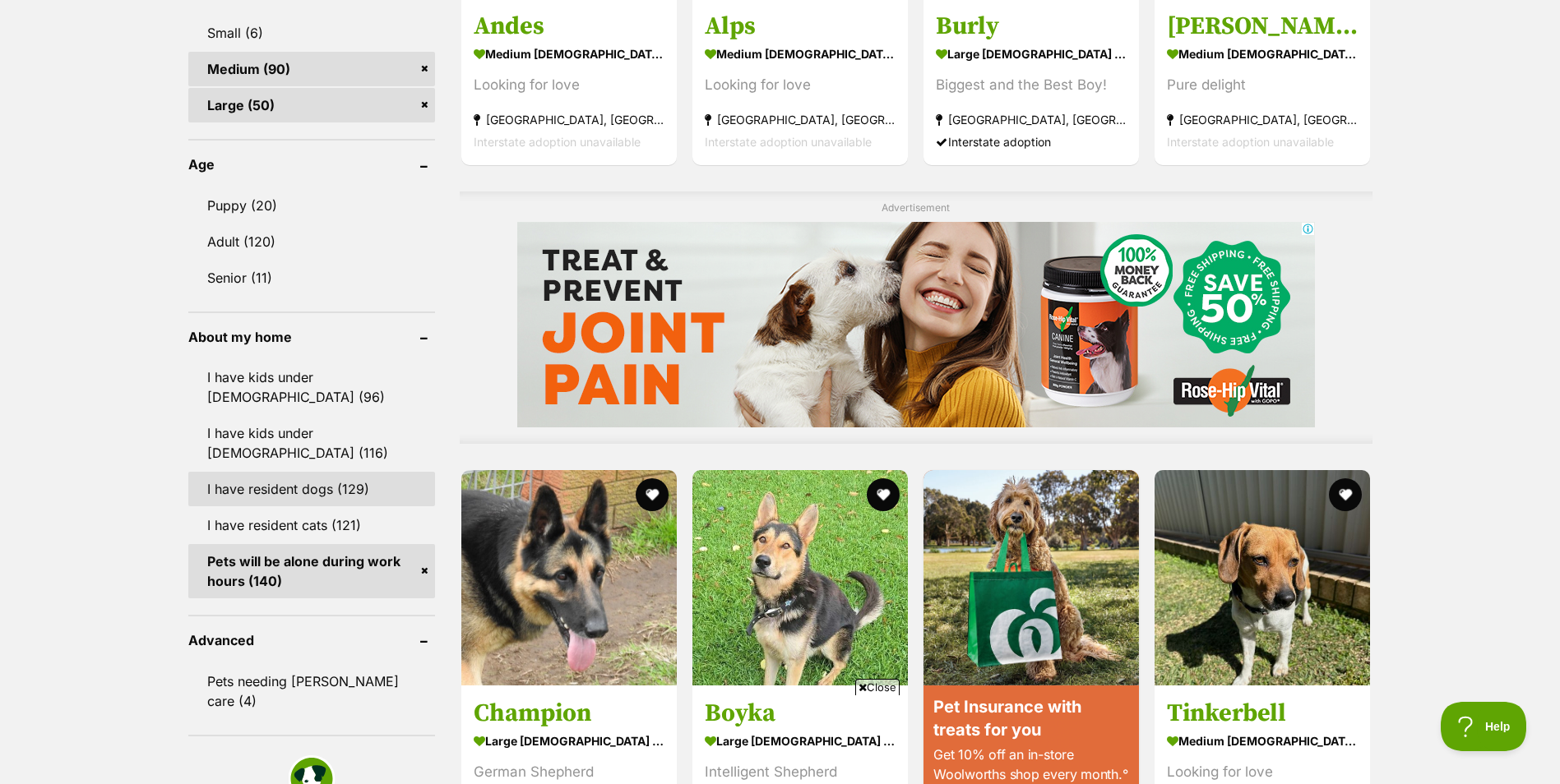
click at [307, 472] on link "I have resident dogs (129)" at bounding box center [311, 489] width 247 height 34
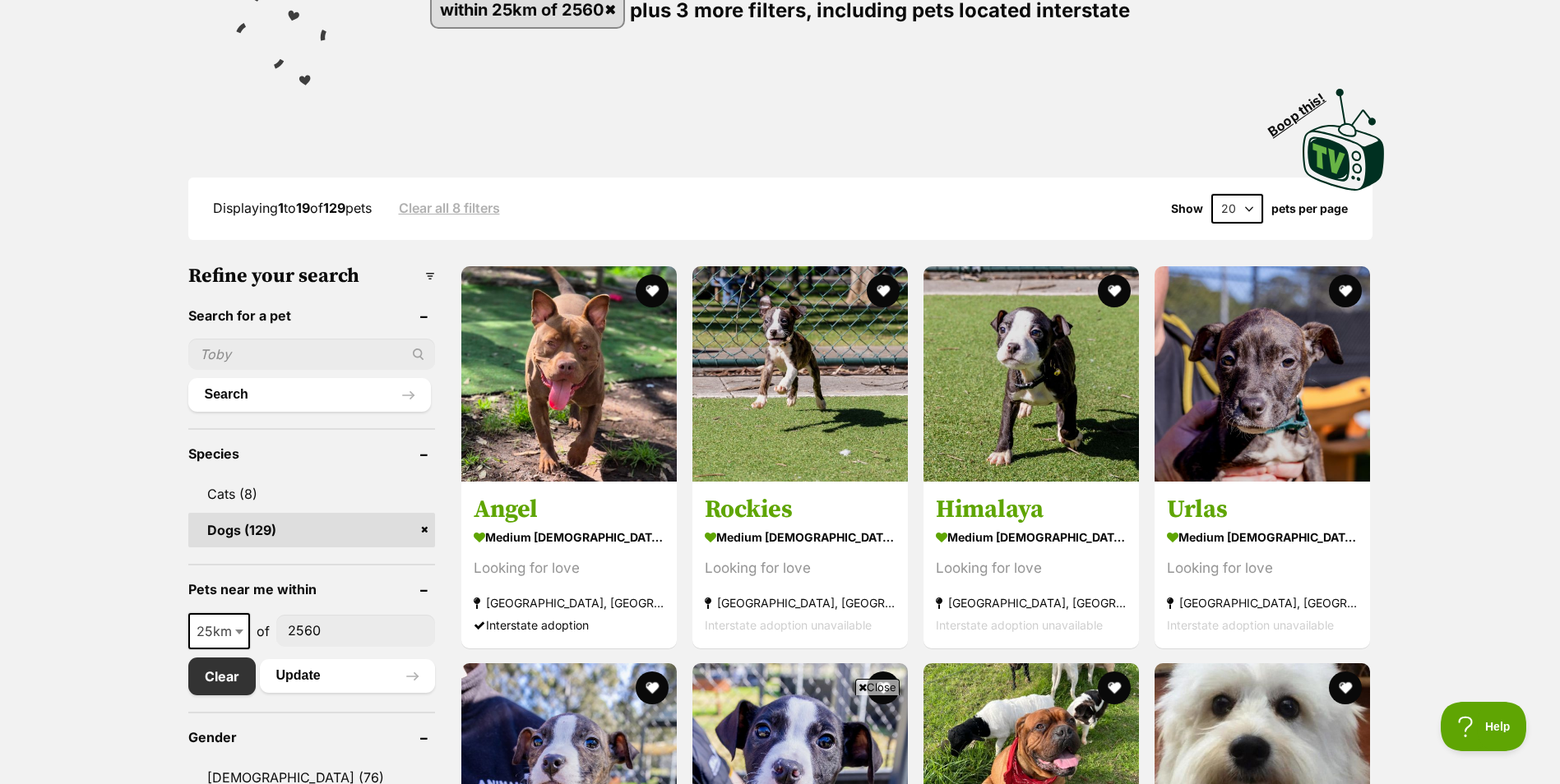
scroll to position [247, 0]
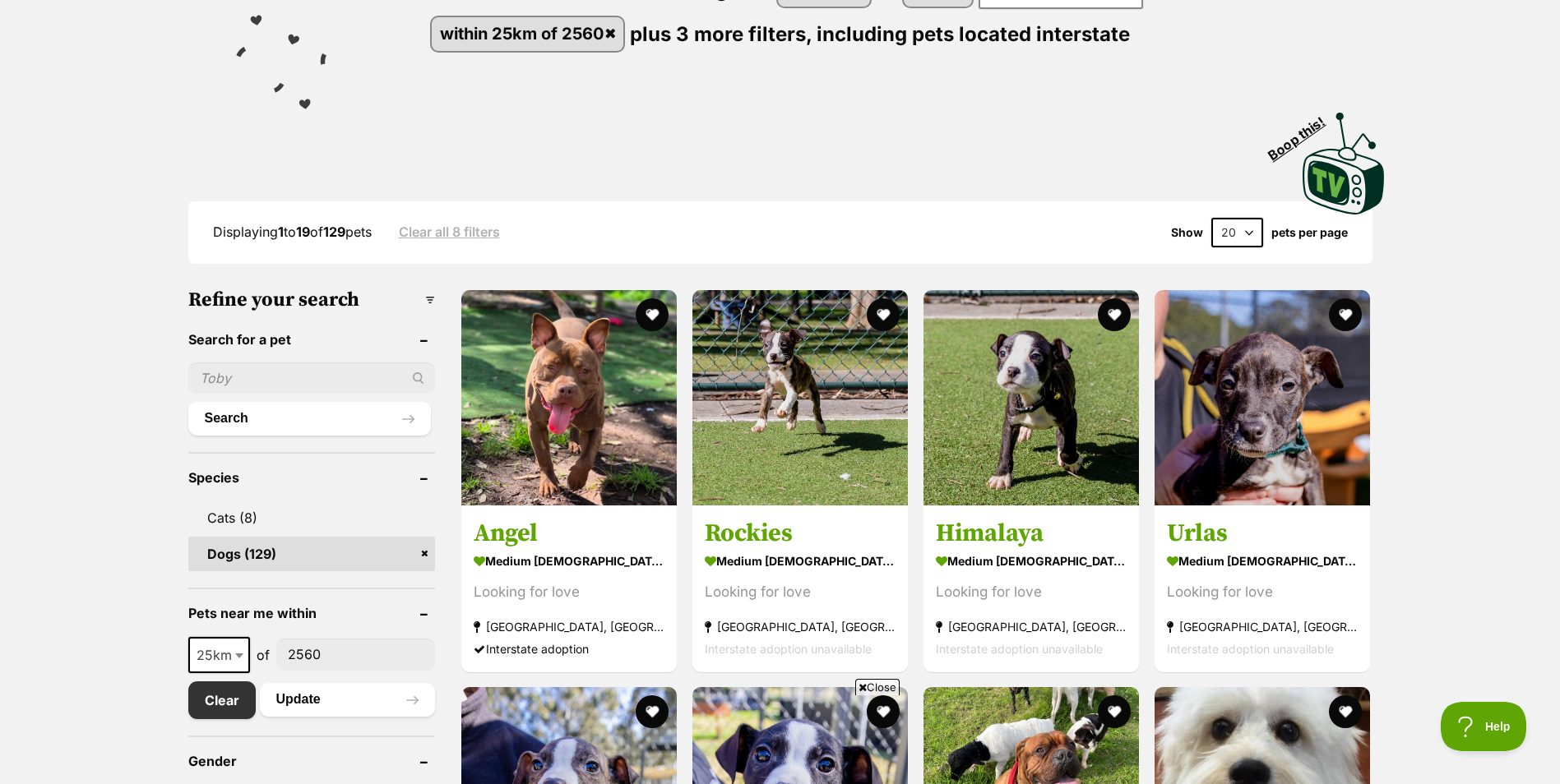
click at [1254, 226] on select "20 40 60" at bounding box center [1237, 232] width 52 height 29
select select "60"
click at [1212, 217] on select "20 40 60" at bounding box center [1237, 232] width 52 height 29
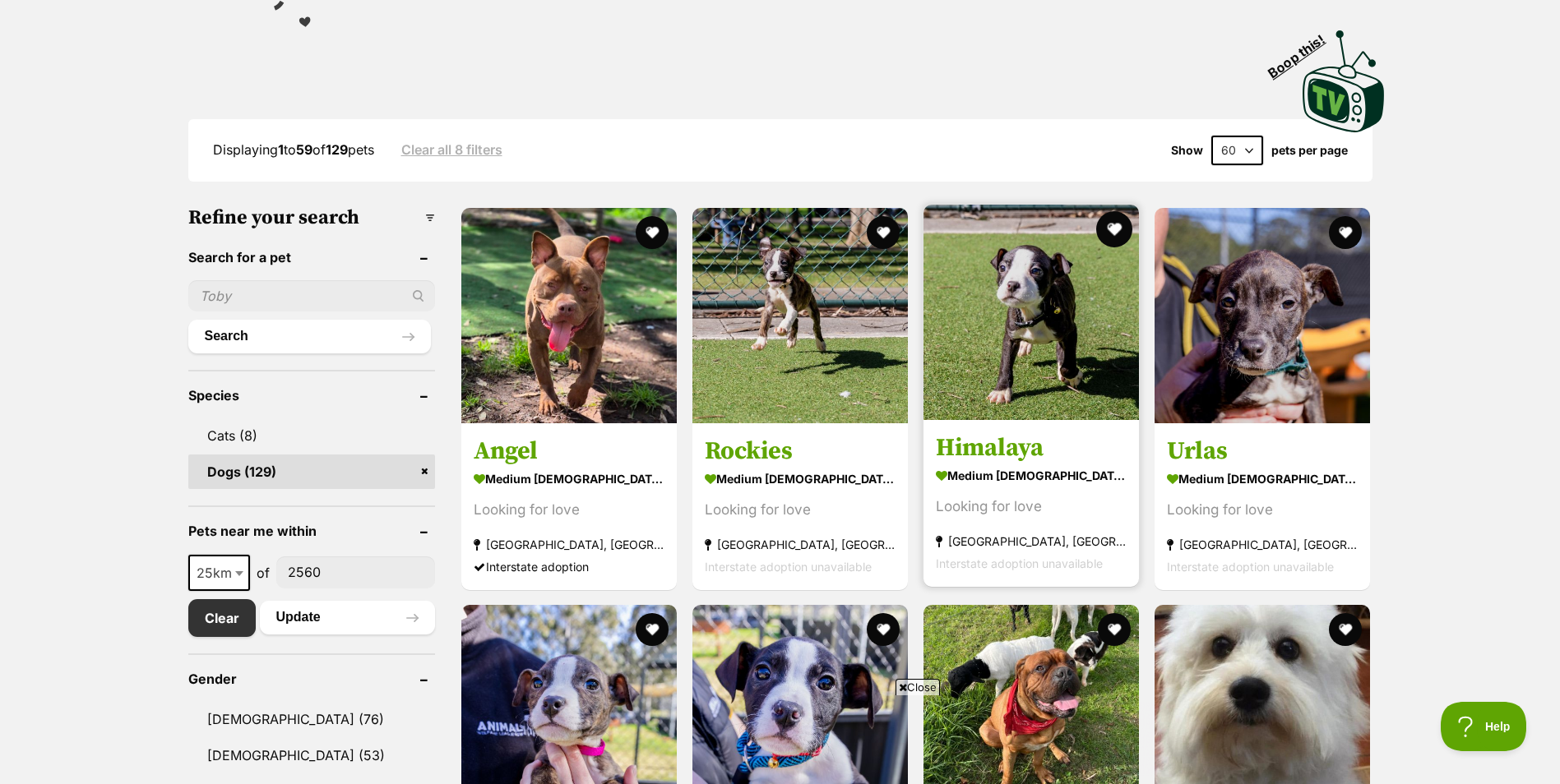
click at [1105, 234] on button "favourite" at bounding box center [1114, 229] width 36 height 36
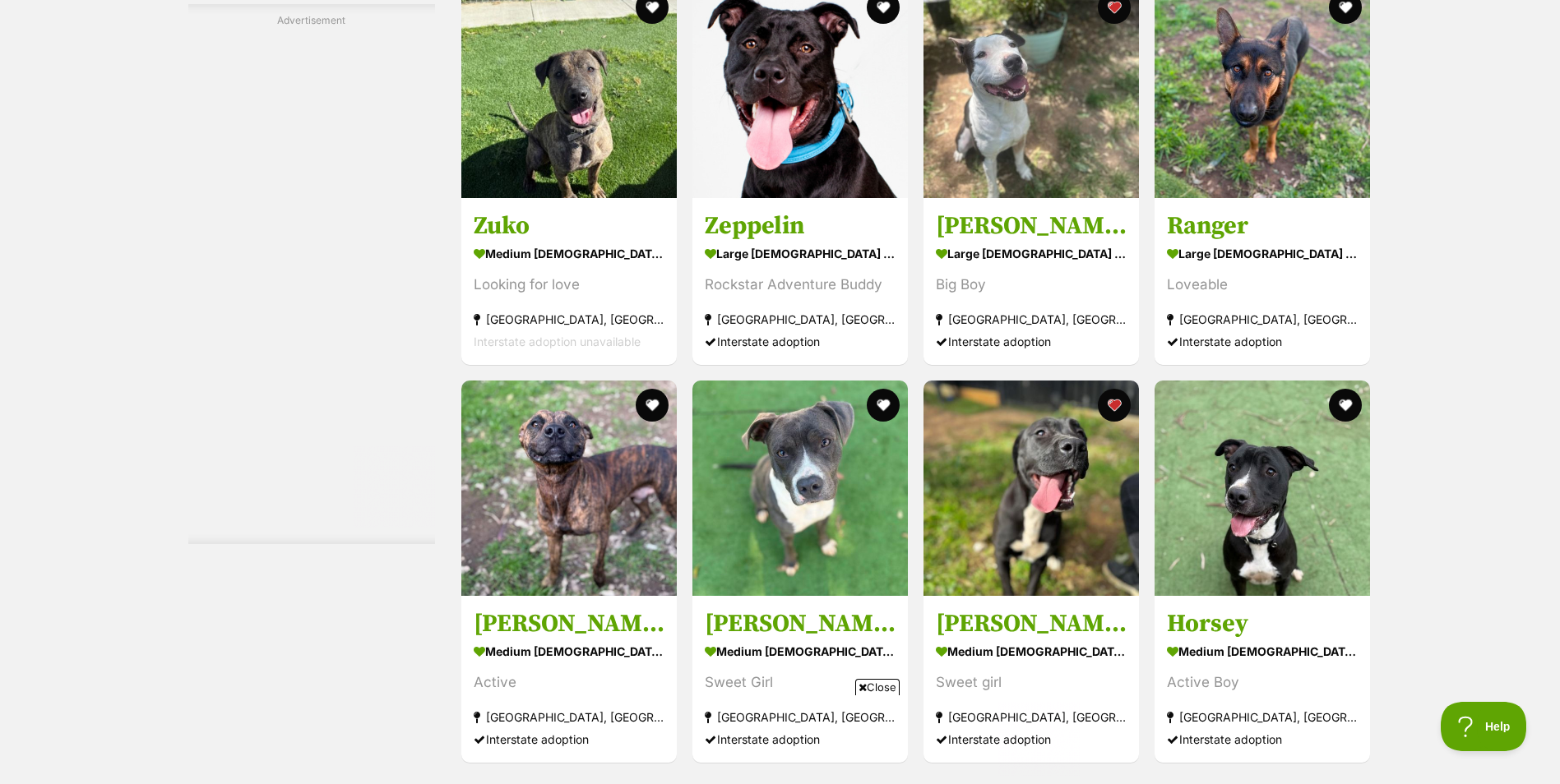
scroll to position [3288, 0]
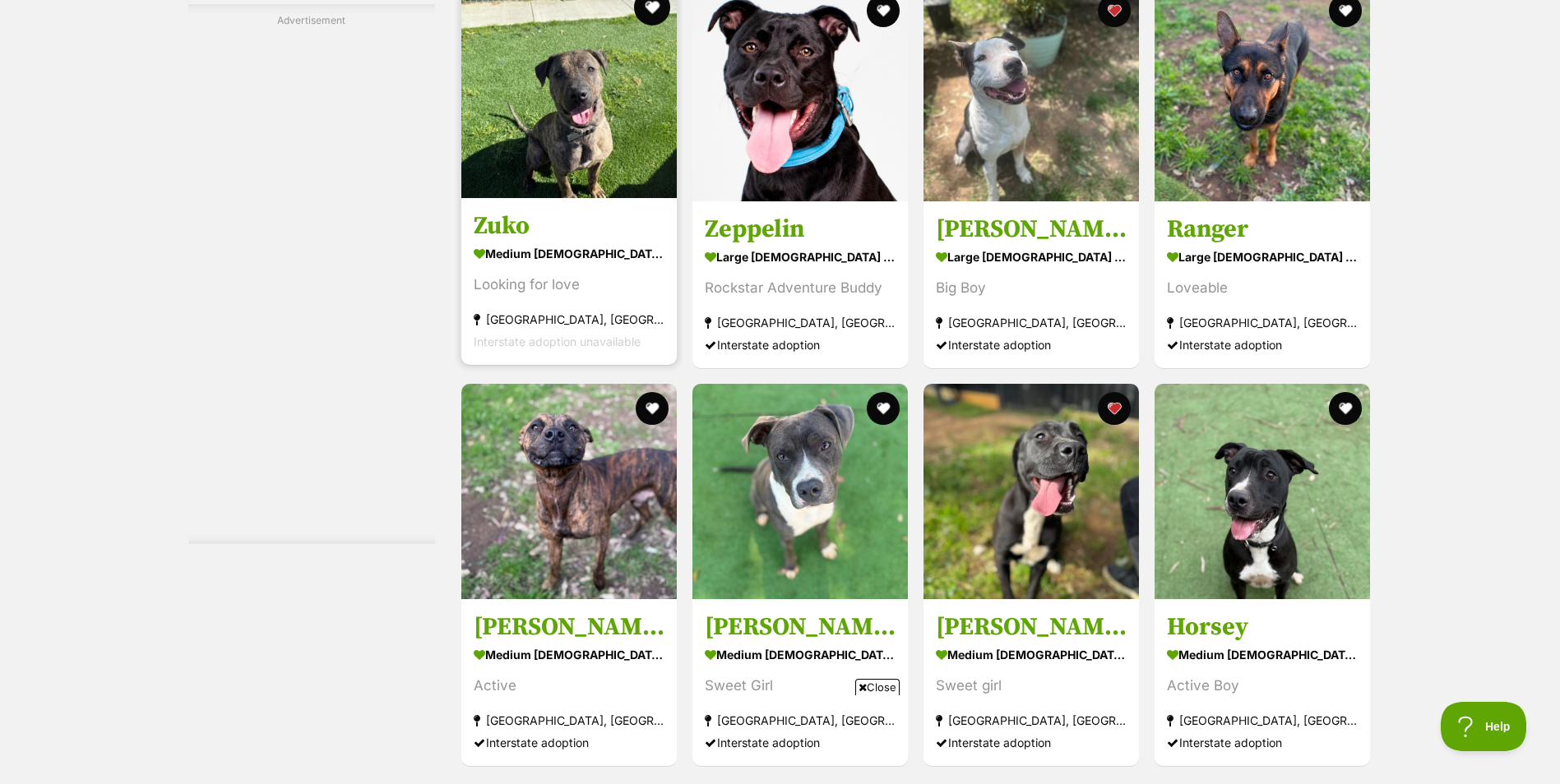
click at [660, 16] on button "favourite" at bounding box center [652, 7] width 36 height 36
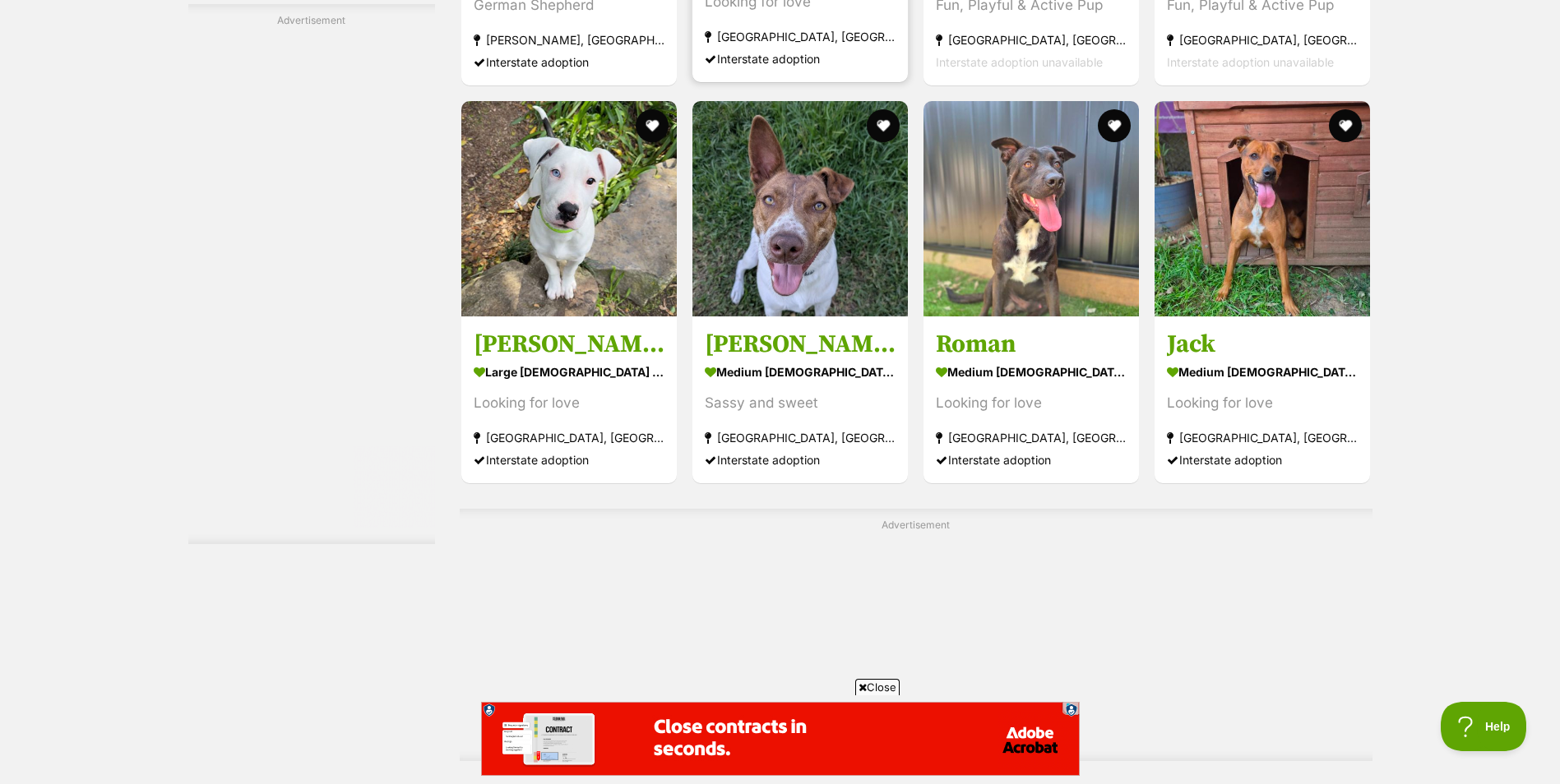
scroll to position [5344, 0]
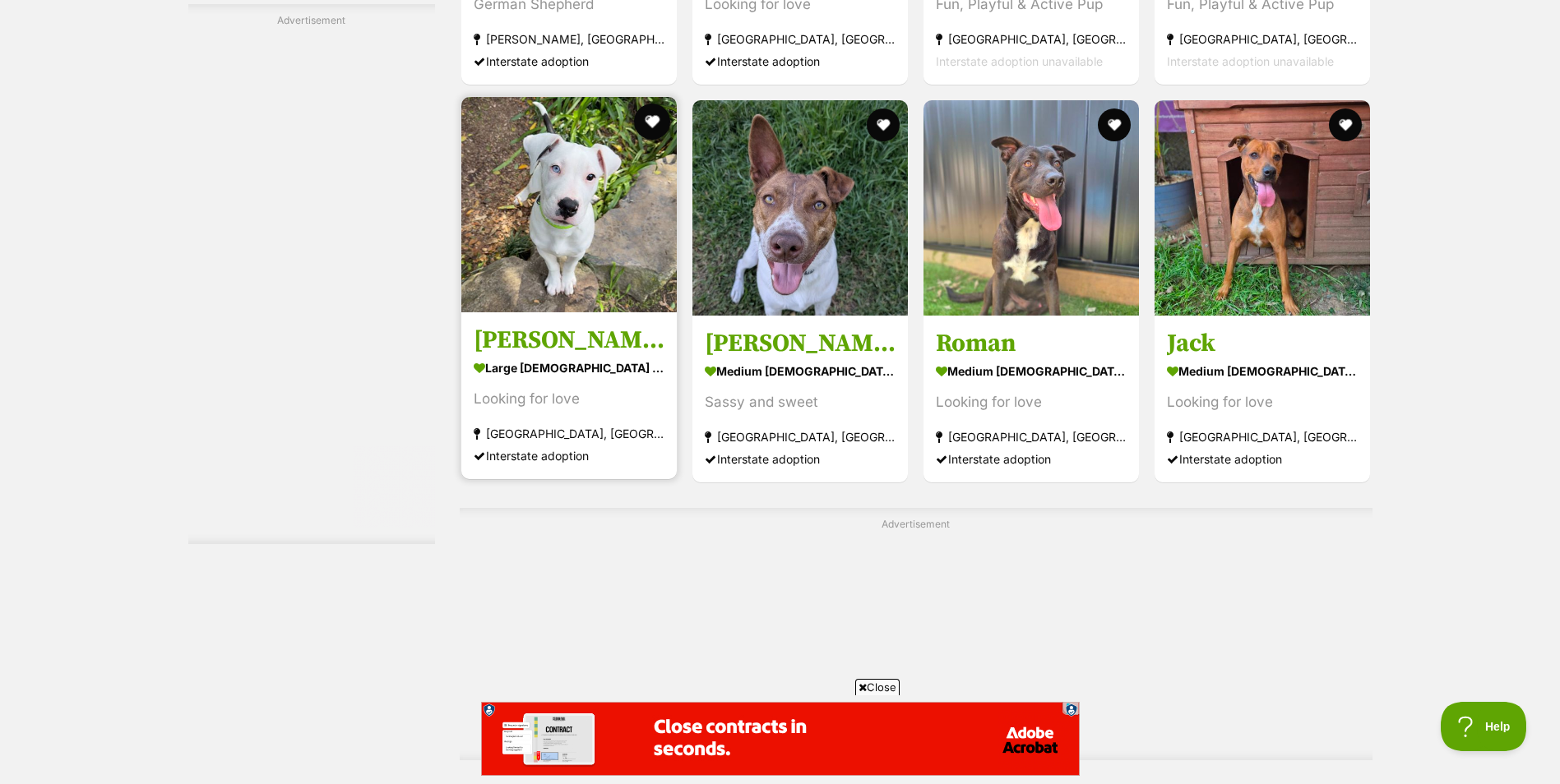
click at [656, 130] on button "favourite" at bounding box center [652, 121] width 36 height 36
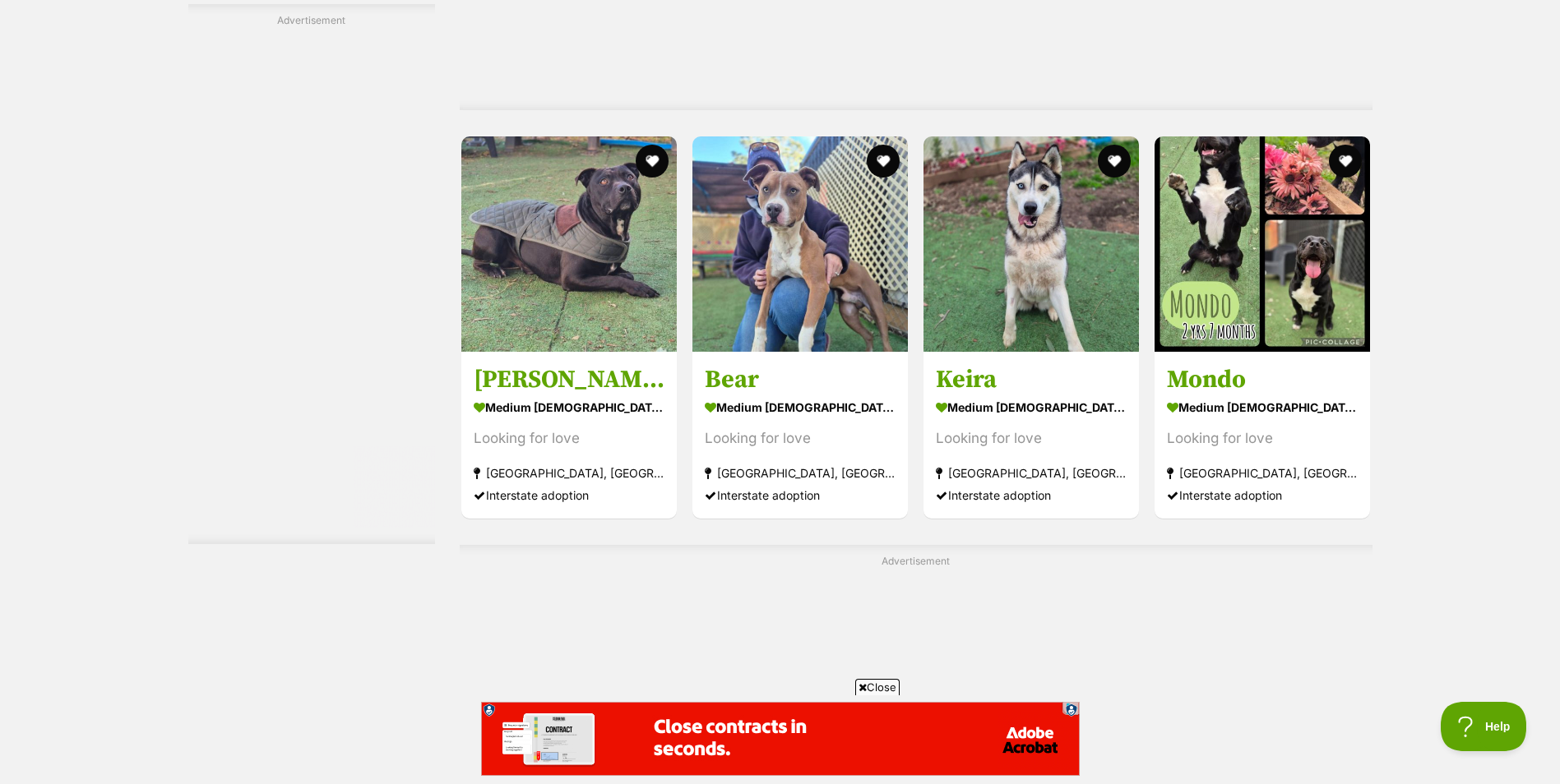
scroll to position [6002, 0]
